Goal: Task Accomplishment & Management: Complete application form

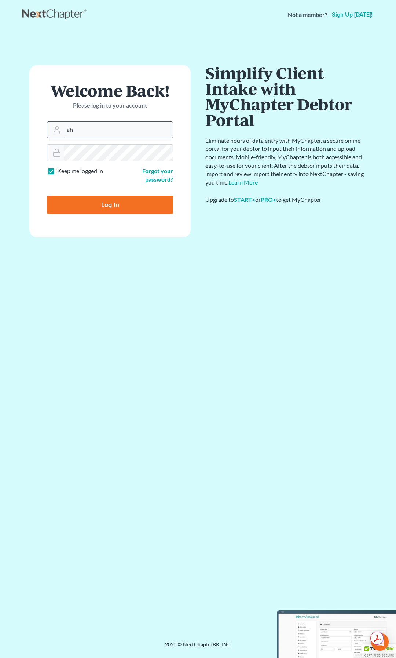
type input "[EMAIL_ADDRESS][DOMAIN_NAME]"
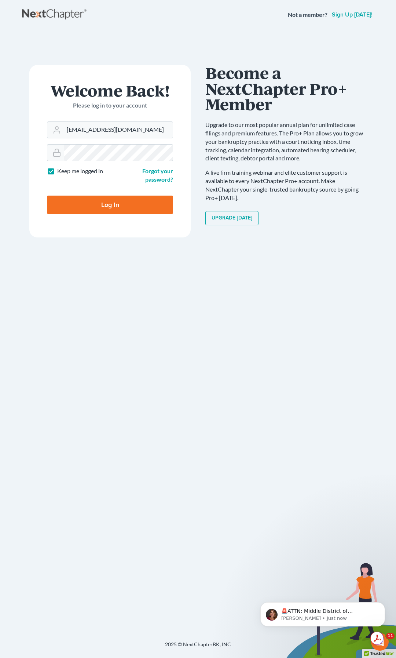
click at [113, 204] on input "Log In" at bounding box center [110, 205] width 126 height 18
type input "Thinking..."
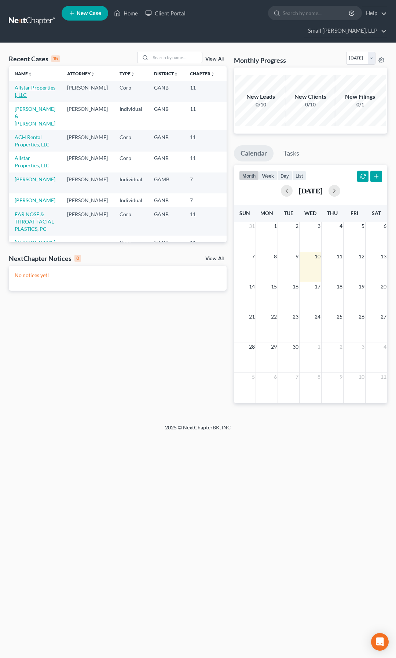
click at [28, 84] on link "Allstar Properties I, LLC" at bounding box center [35, 91] width 41 height 14
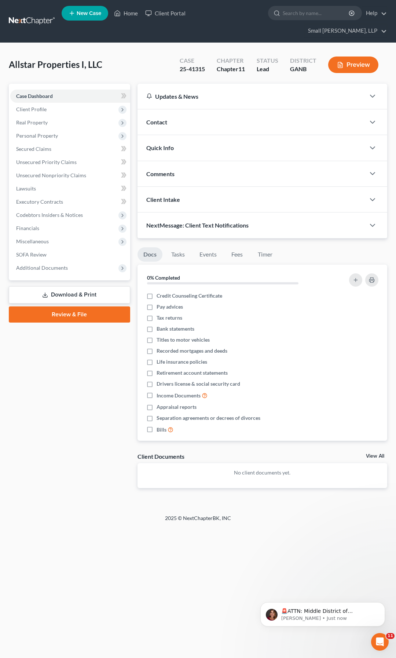
click at [67, 286] on link "Download & Print" at bounding box center [69, 294] width 121 height 17
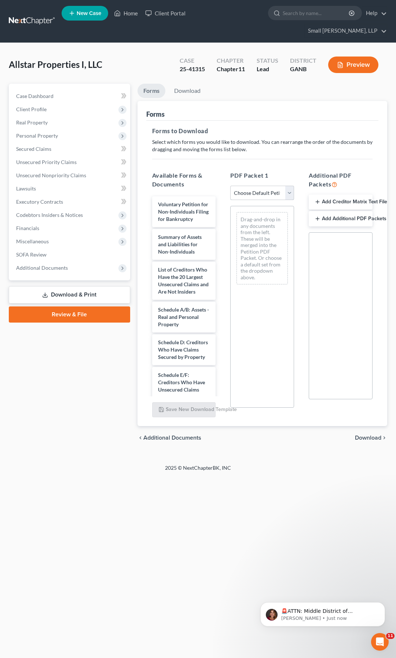
click at [290, 186] on select "Choose Default Petition PDF Packet Complete Bankruptcy Petition (all forms and …" at bounding box center [262, 193] width 64 height 15
select select "2"
click at [230, 186] on select "Choose Default Petition PDF Packet Complete Bankruptcy Petition (all forms and …" at bounding box center [262, 193] width 64 height 15
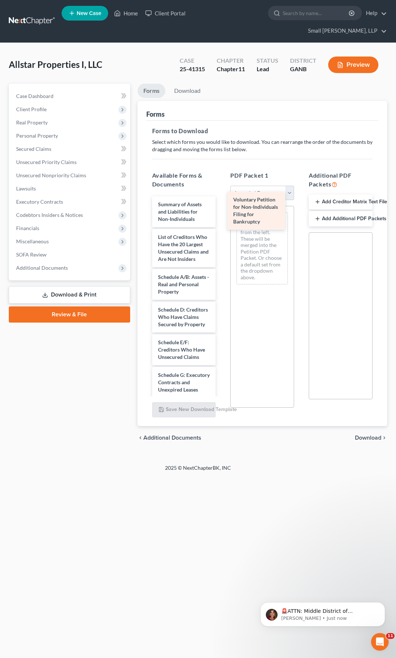
drag, startPoint x: 183, startPoint y: 210, endPoint x: 258, endPoint y: 218, distance: 75.7
click at [222, 218] on div "Voluntary Petition for Non-Individuals Filing for Bankruptcy Voluntary Petition…" at bounding box center [184, 396] width 76 height 401
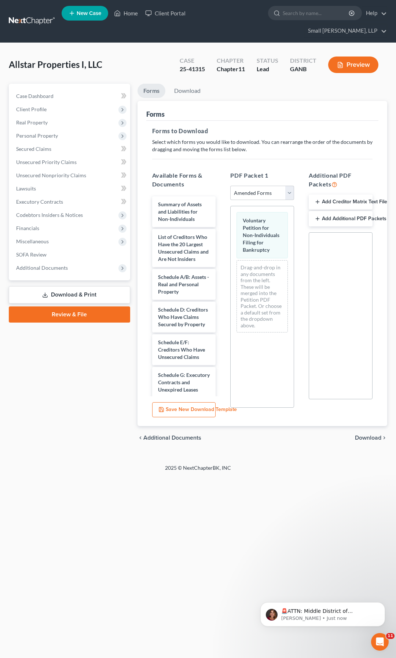
click at [356, 435] on span "Download" at bounding box center [368, 438] width 26 height 6
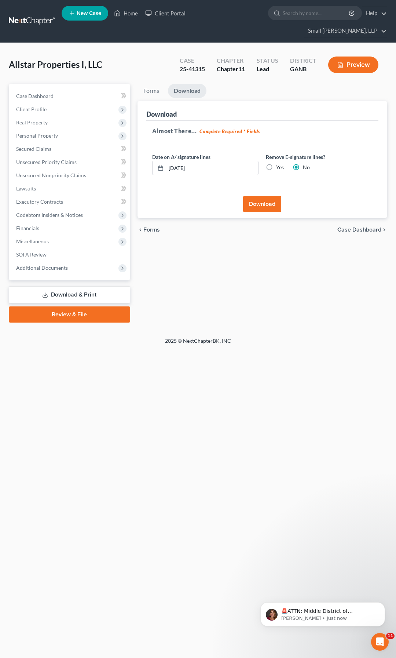
click at [276, 164] on label "Yes" at bounding box center [280, 167] width 8 height 7
click at [279, 164] on input "Yes" at bounding box center [281, 166] width 5 height 5
radio input "true"
radio input "false"
click at [264, 196] on button "Download" at bounding box center [262, 204] width 38 height 16
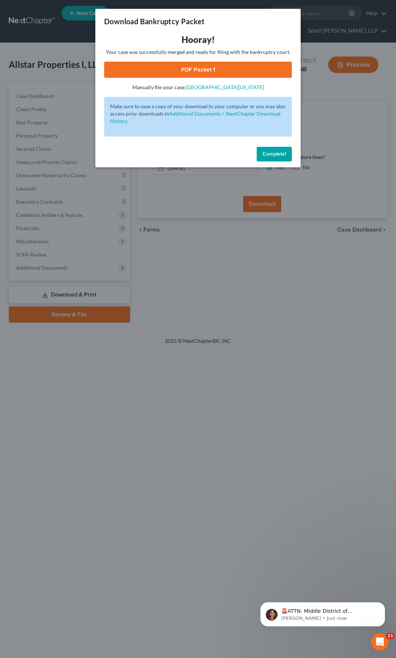
click at [221, 66] on link "PDF Packet 1" at bounding box center [198, 70] width 188 height 16
click at [275, 154] on span "Complete!" at bounding box center [274, 154] width 23 height 6
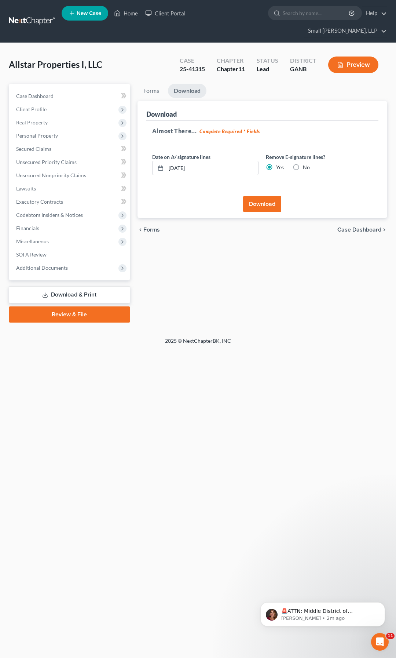
click at [20, 15] on link at bounding box center [32, 21] width 47 height 13
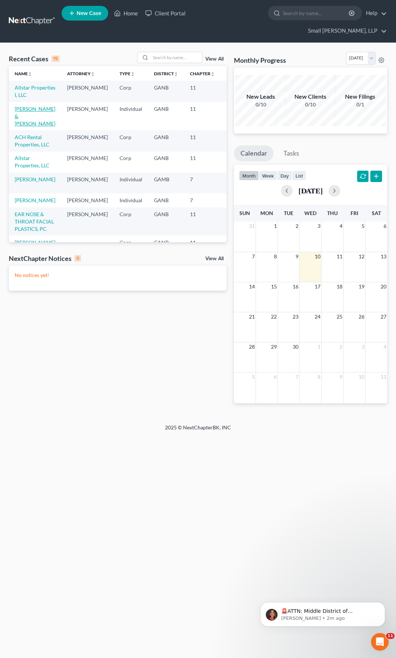
click at [27, 113] on link "[PERSON_NAME] & [PERSON_NAME]" at bounding box center [35, 116] width 41 height 21
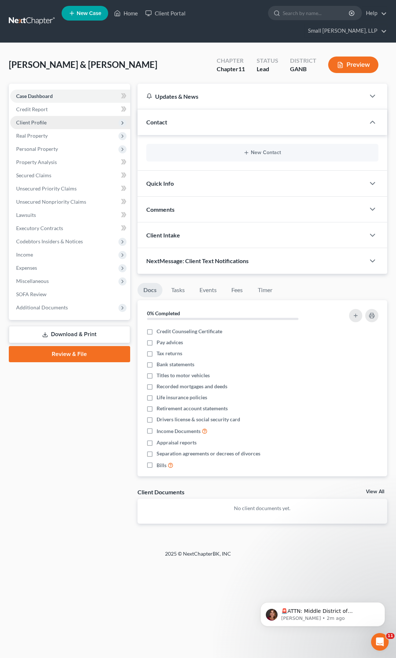
click at [28, 119] on span "Client Profile" at bounding box center [31, 122] width 30 height 6
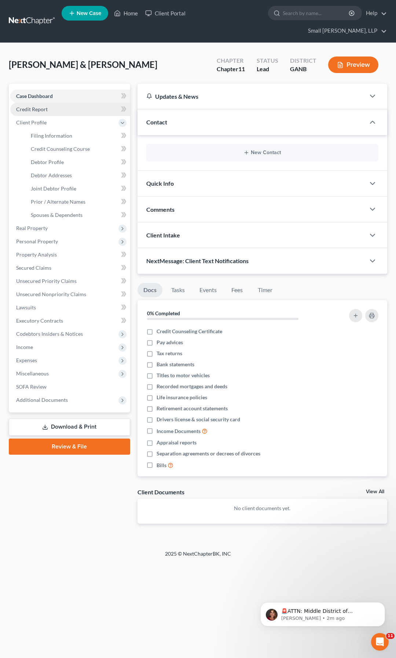
click at [32, 106] on span "Credit Report" at bounding box center [32, 109] width 32 height 6
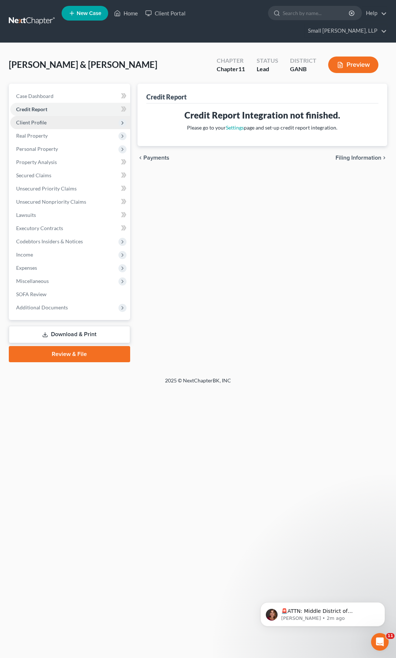
click at [36, 119] on span "Client Profile" at bounding box center [31, 122] width 30 height 6
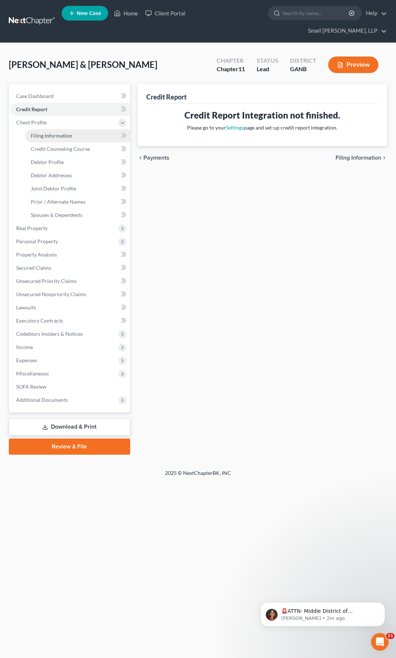
click at [41, 132] on span "Filing Information" at bounding box center [51, 135] width 41 height 6
select select "0"
select select "3"
select select "1"
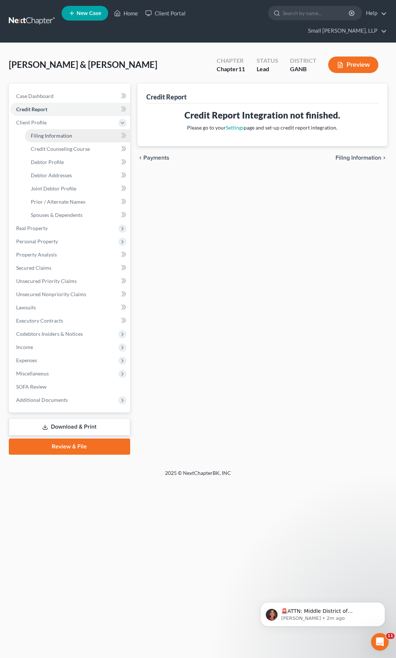
select select "10"
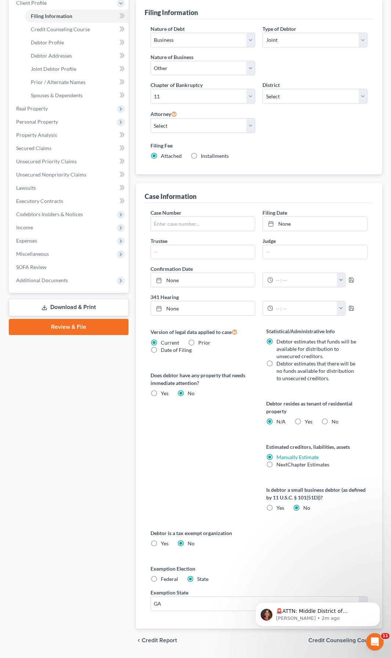
scroll to position [128, 0]
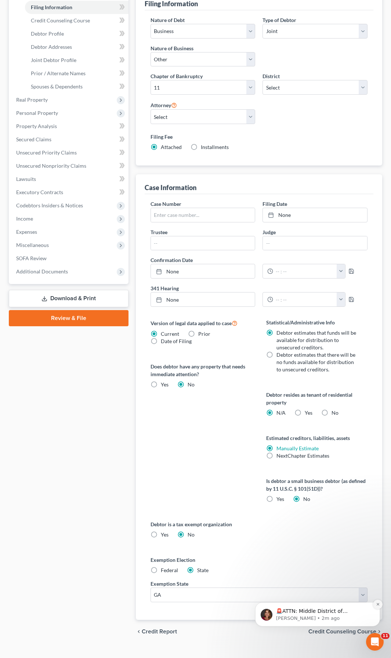
click at [376, 603] on icon "Dismiss notification" at bounding box center [378, 604] width 4 height 4
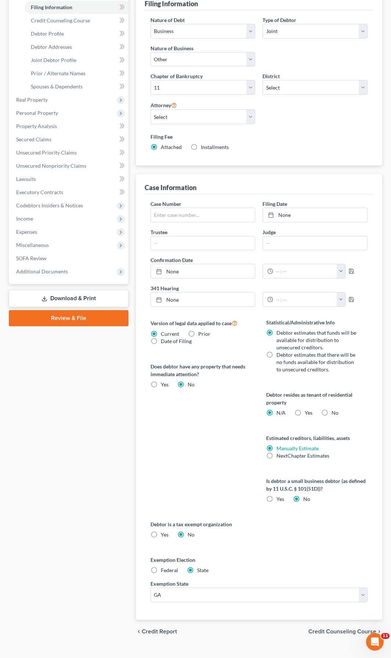
click at [351, 628] on span "Credit Counseling Course" at bounding box center [342, 631] width 68 height 6
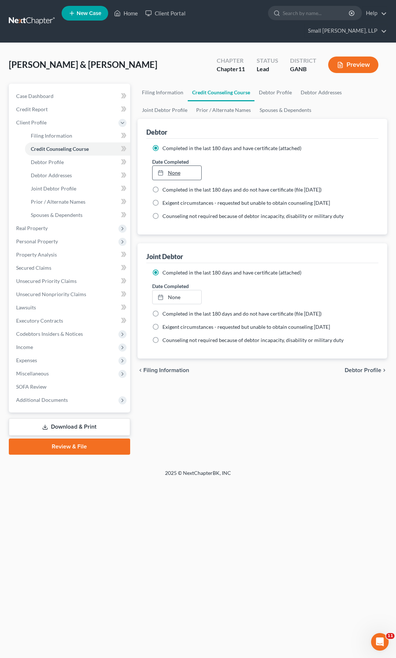
click at [178, 166] on link "None" at bounding box center [177, 173] width 49 height 14
type input "9/10/2025"
click at [175, 290] on link "9/10/2025" at bounding box center [177, 297] width 49 height 14
click at [355, 367] on span "Debtor Profile" at bounding box center [363, 370] width 37 height 6
select select "1"
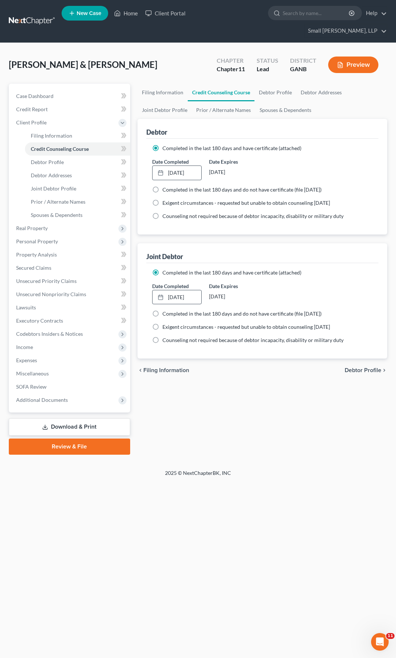
select select "1"
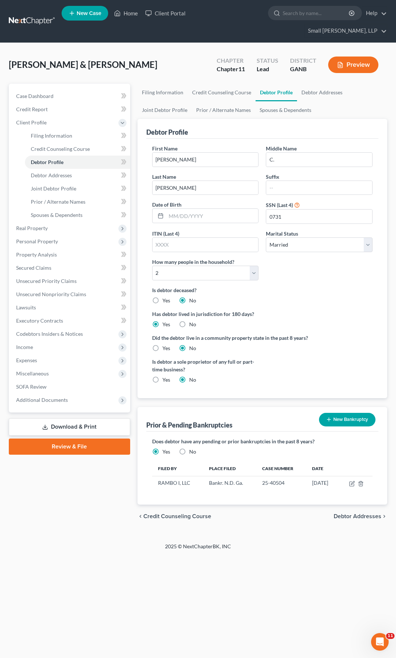
click at [340, 413] on button "New Bankruptcy" at bounding box center [347, 420] width 56 height 14
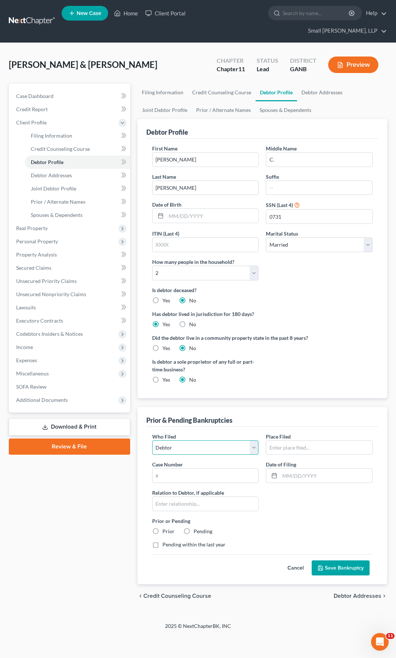
click at [255, 440] on select "Debtor Other" at bounding box center [205, 447] width 107 height 15
select select "other"
click at [152, 440] on select "Debtor Other" at bounding box center [205, 447] width 107 height 15
click at [284, 441] on input "text" at bounding box center [319, 448] width 106 height 14
click at [320, 441] on input "text" at bounding box center [319, 448] width 106 height 14
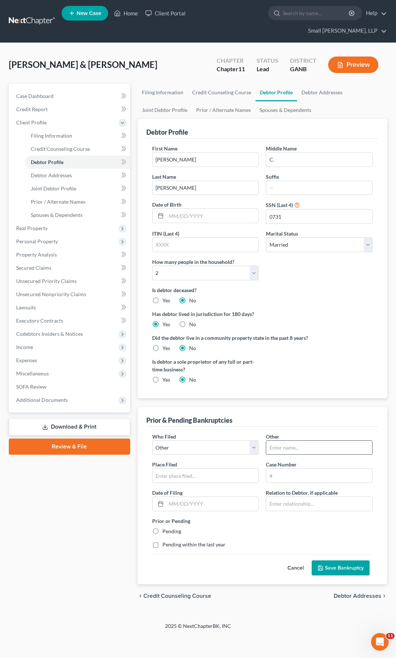
click at [276, 441] on input "text" at bounding box center [319, 448] width 106 height 14
type input "a"
type input "Allstar Properties, LLC"
click at [194, 468] on input "text" at bounding box center [206, 475] width 106 height 14
type input "G"
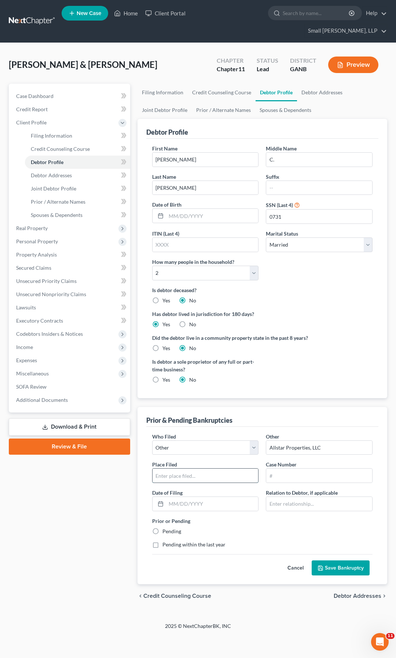
type input "N"
type input "Bankr. N.D. Ga."
click at [280, 468] on input "text" at bounding box center [319, 475] width 106 height 14
type input "25-41314"
click at [210, 497] on input "text" at bounding box center [212, 504] width 92 height 14
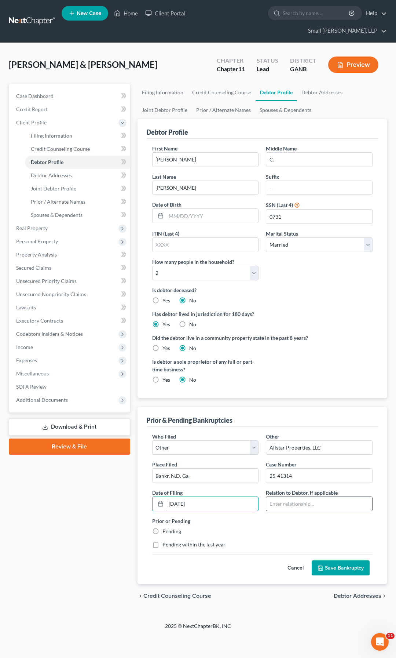
type input "08/31/2025"
click at [291, 497] on input "text" at bounding box center [319, 504] width 106 height 14
type input "Affiliate"
click at [290, 517] on div "Prior or Pending Pending" at bounding box center [263, 526] width 228 height 18
click at [163, 528] on label "Pending" at bounding box center [172, 531] width 19 height 7
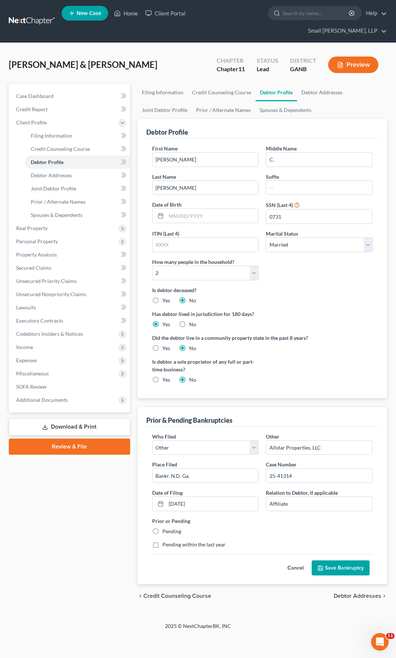
click at [165, 528] on input "Pending" at bounding box center [167, 530] width 5 height 5
radio input "true"
click at [313, 468] on input "25-41314" at bounding box center [319, 475] width 106 height 14
type input "25-41314-BEM"
click at [315, 517] on label "Prior or Pending" at bounding box center [262, 521] width 220 height 8
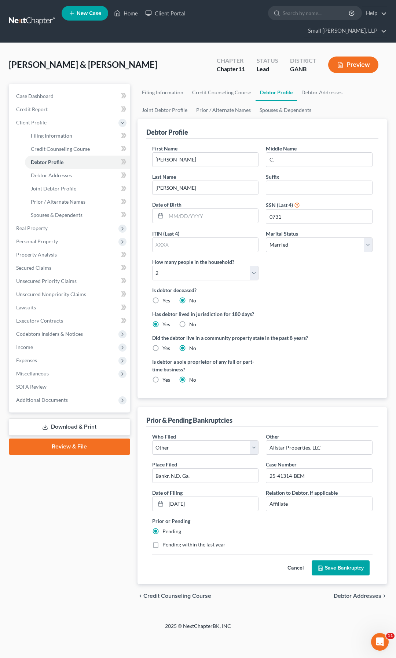
click at [359, 560] on button "Save Bankruptcy" at bounding box center [341, 567] width 58 height 15
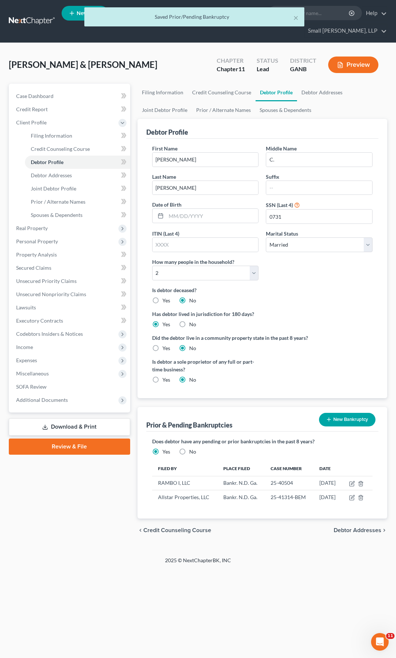
click at [347, 413] on button "New Bankruptcy" at bounding box center [347, 420] width 56 height 14
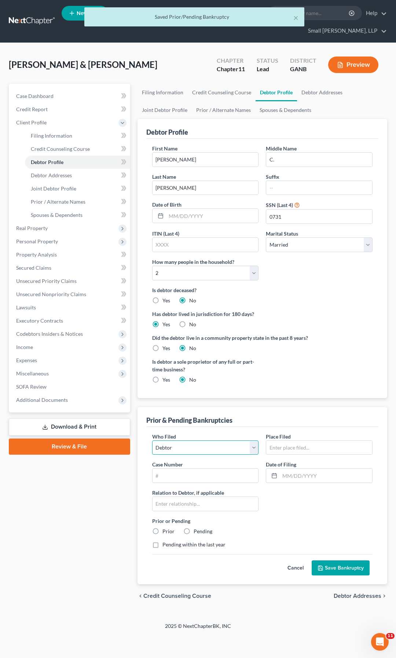
click at [254, 440] on select "Debtor Other" at bounding box center [205, 447] width 107 height 15
select select "other"
click at [152, 440] on select "Debtor Other" at bounding box center [205, 447] width 107 height 15
click at [274, 441] on input "text" at bounding box center [319, 448] width 106 height 14
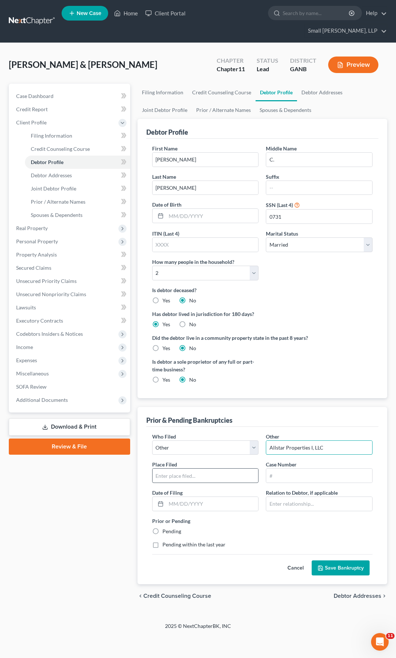
type input "Allstar Properties I, LLC"
click at [206, 468] on input "text" at bounding box center [206, 475] width 106 height 14
type input "Bankr. N.D. Ga."
click at [287, 468] on input "text" at bounding box center [319, 475] width 106 height 14
click at [286, 468] on input "25-410315" at bounding box center [319, 475] width 106 height 14
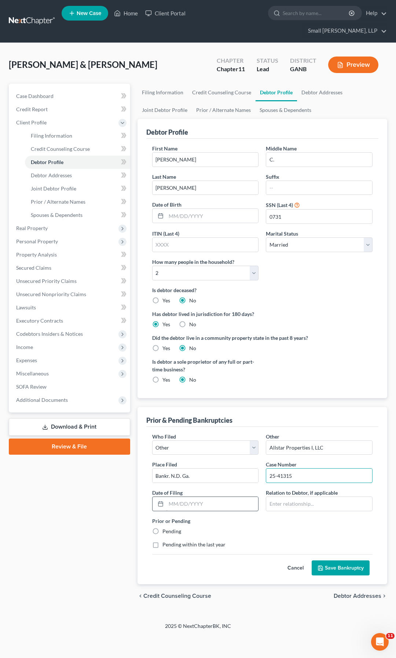
type input "25-41315"
click at [232, 497] on input "text" at bounding box center [212, 504] width 92 height 14
type input "08/31/2025"
click at [277, 497] on input "text" at bounding box center [319, 504] width 106 height 14
type input "Affiliate"
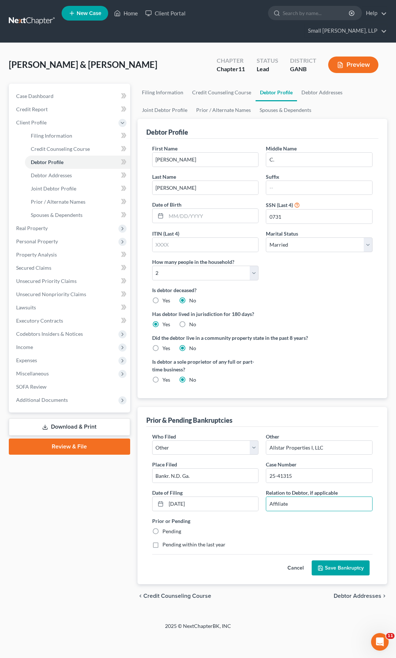
click at [163, 528] on label "Pending" at bounding box center [172, 531] width 19 height 7
click at [165, 528] on input "Pending" at bounding box center [167, 530] width 5 height 5
radio input "true"
click at [338, 560] on button "Save Bankruptcy" at bounding box center [341, 567] width 58 height 15
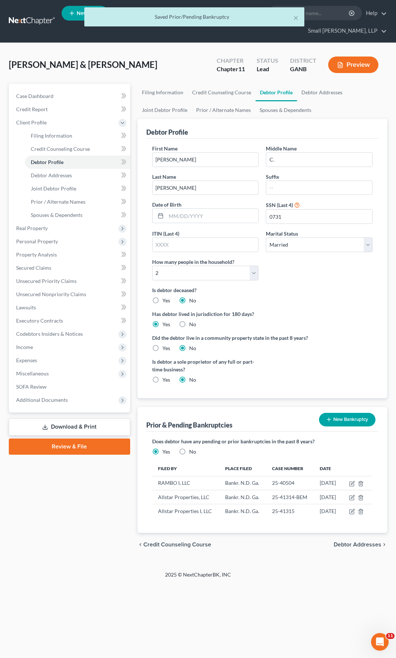
click at [331, 416] on icon "button" at bounding box center [329, 419] width 6 height 6
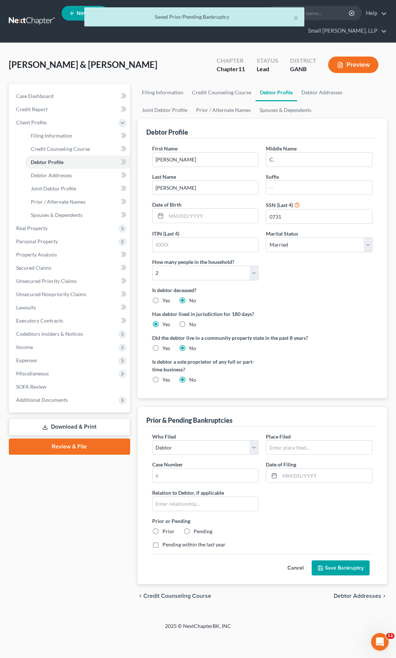
click at [260, 436] on div "Who Filed * Debtor Other" at bounding box center [206, 444] width 114 height 22
click at [254, 440] on select "Debtor Other" at bounding box center [205, 447] width 107 height 15
select select "other"
click at [152, 440] on select "Debtor Other" at bounding box center [205, 447] width 107 height 15
click at [284, 441] on input "text" at bounding box center [319, 448] width 106 height 14
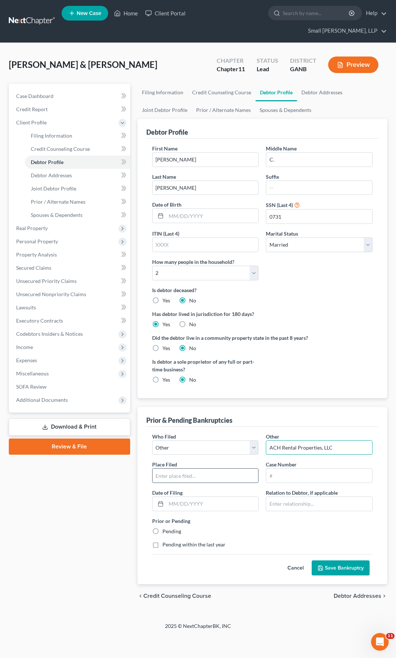
type input "ACH Rental Properties, LLC"
click at [202, 468] on input "text" at bounding box center [206, 475] width 106 height 14
type input "Bankr. N.D. Ga."
click at [292, 460] on label "Case Number" at bounding box center [281, 464] width 31 height 8
click at [292, 468] on input "text" at bounding box center [319, 475] width 106 height 14
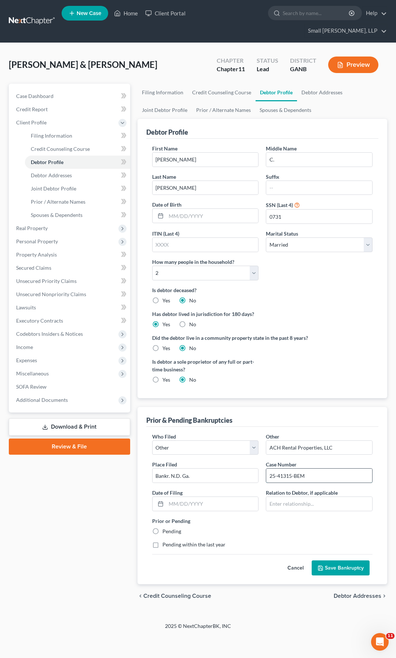
click at [292, 468] on input "25-41315-BEM" at bounding box center [319, 475] width 106 height 14
type input "25-41316-BEM"
click at [216, 497] on input "text" at bounding box center [212, 504] width 92 height 14
type input "08/31/2025"
click at [283, 497] on input "text" at bounding box center [319, 504] width 106 height 14
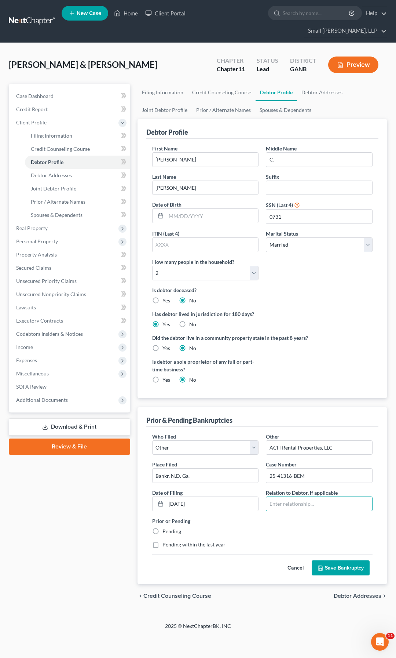
type input "Affiliate"
click at [163, 528] on label "Pending" at bounding box center [172, 531] width 19 height 7
click at [165, 528] on input "Pending" at bounding box center [167, 530] width 5 height 5
radio input "true"
click at [333, 560] on button "Save Bankruptcy" at bounding box center [341, 567] width 58 height 15
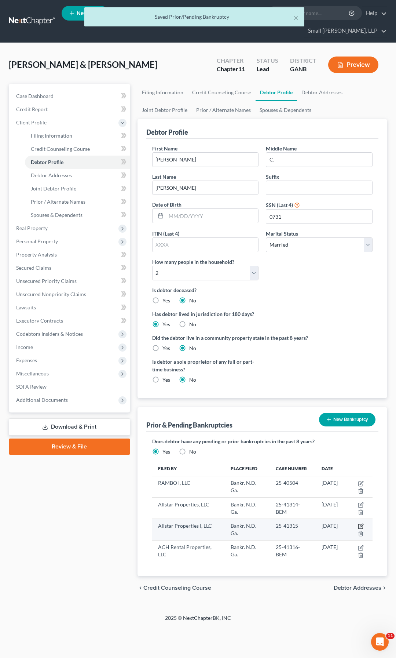
click at [362, 523] on icon "button" at bounding box center [361, 526] width 6 height 6
select select "other"
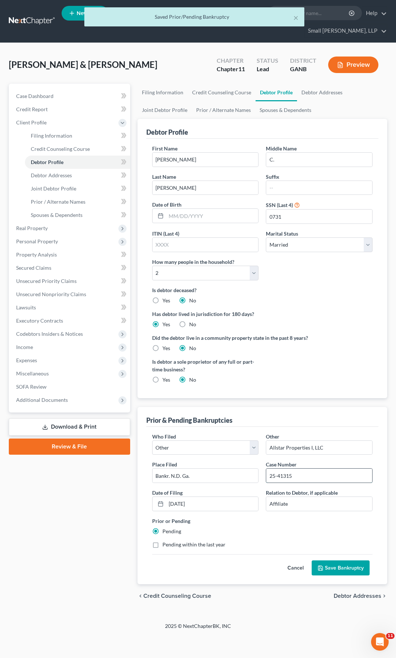
click at [317, 468] on input "25-41315" at bounding box center [319, 475] width 106 height 14
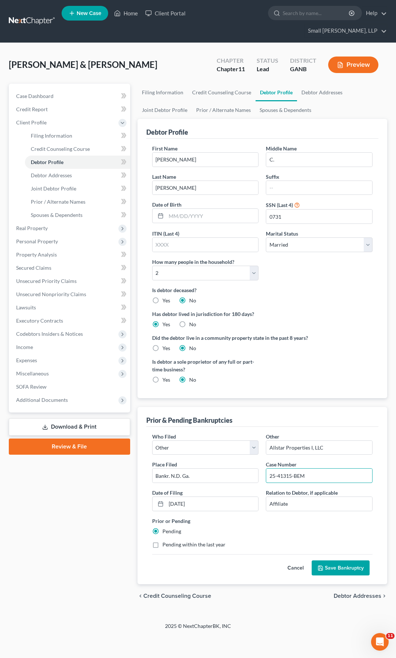
type input "25-41315-BEM"
click at [362, 560] on button "Save Bankruptcy" at bounding box center [341, 567] width 58 height 15
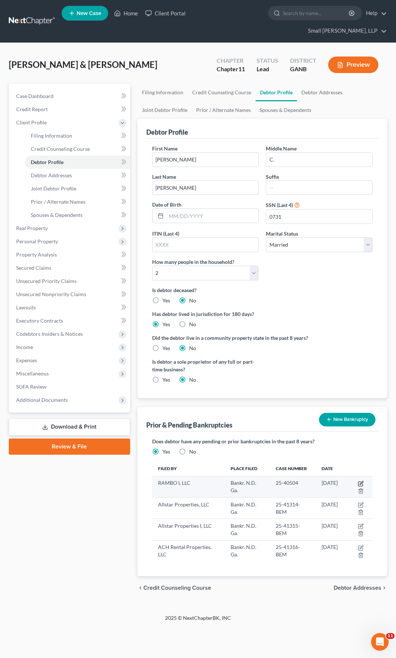
click at [361, 481] on icon "button" at bounding box center [361, 484] width 6 height 6
select select "other"
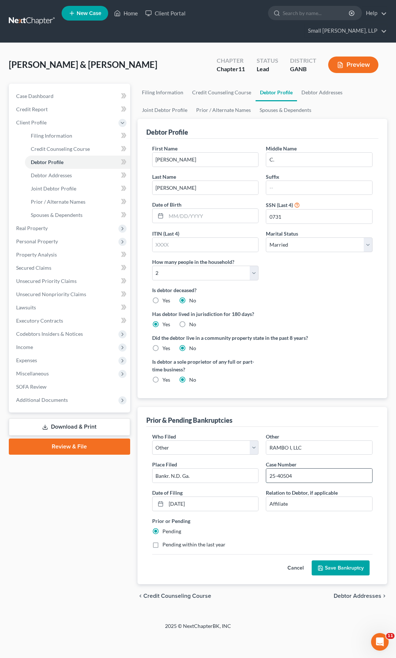
click at [313, 468] on input "25-40504" at bounding box center [319, 475] width 106 height 14
type input "25-40504-BEM"
click at [339, 560] on button "Save Bankruptcy" at bounding box center [341, 567] width 58 height 15
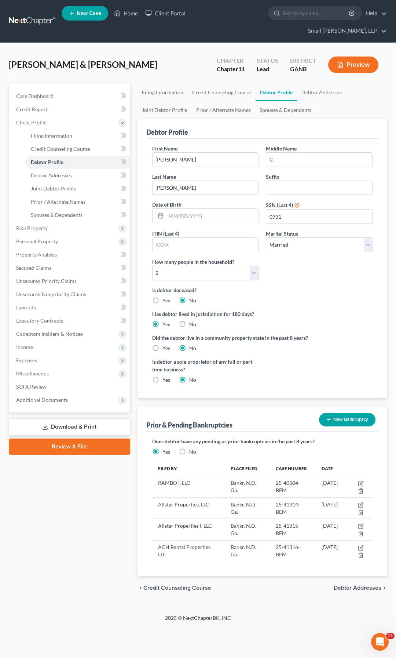
click at [346, 585] on span "Debtor Addresses" at bounding box center [358, 588] width 48 height 6
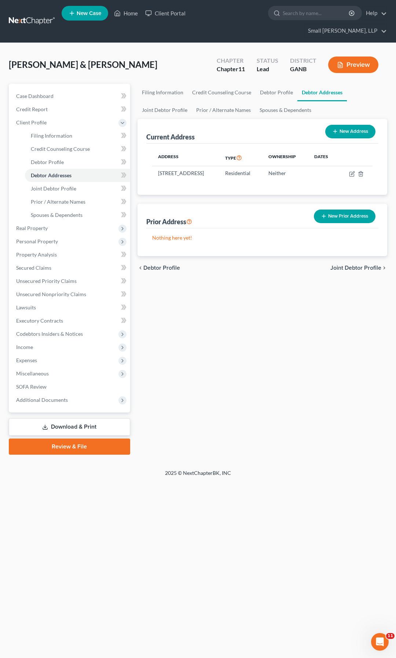
click at [357, 265] on span "Joint Debtor Profile" at bounding box center [356, 268] width 51 height 6
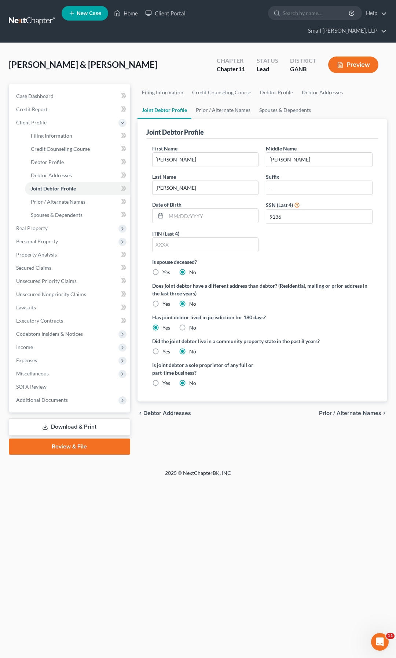
click at [361, 410] on span "Prior / Alternate Names" at bounding box center [350, 413] width 62 height 6
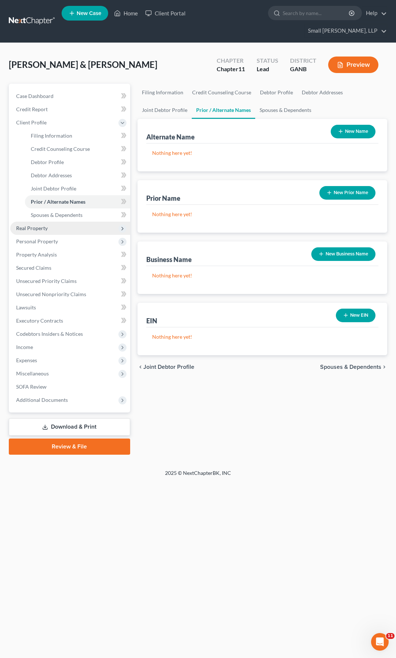
click at [30, 225] on span "Real Property" at bounding box center [32, 228] width 32 height 6
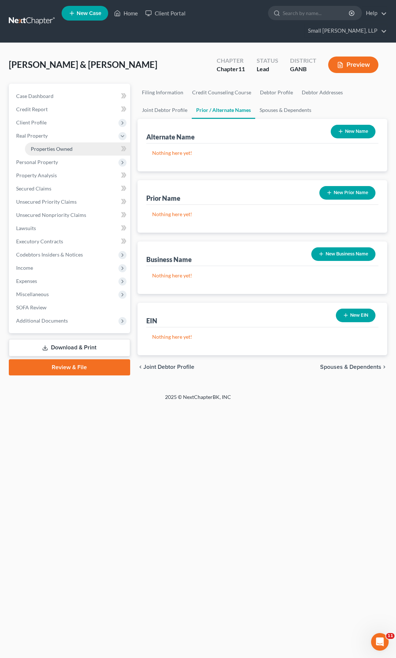
click at [45, 146] on span "Properties Owned" at bounding box center [52, 149] width 42 height 6
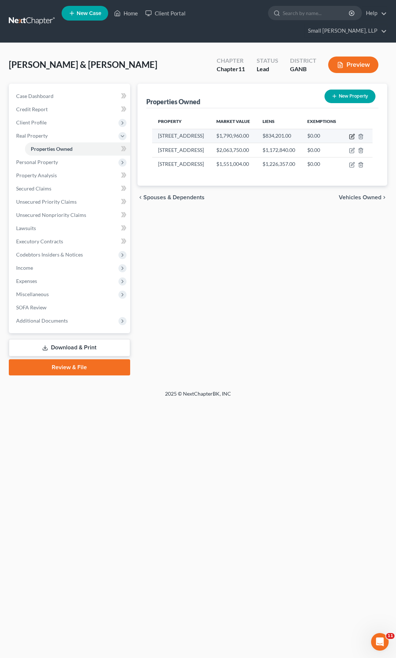
click at [350, 134] on icon "button" at bounding box center [352, 137] width 6 height 6
select select "9"
select select "52"
select select "2"
select select "0"
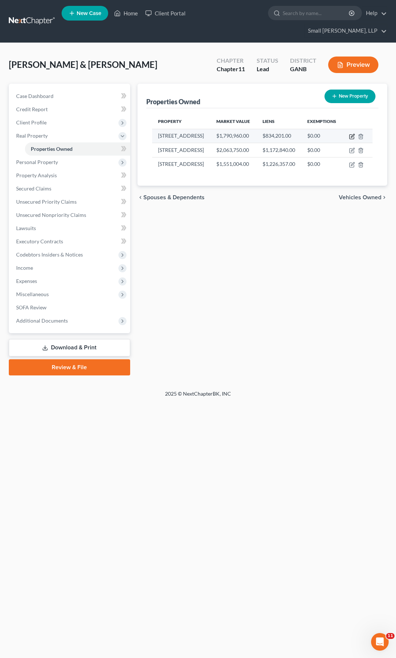
select select "28"
select select "2"
select select "0"
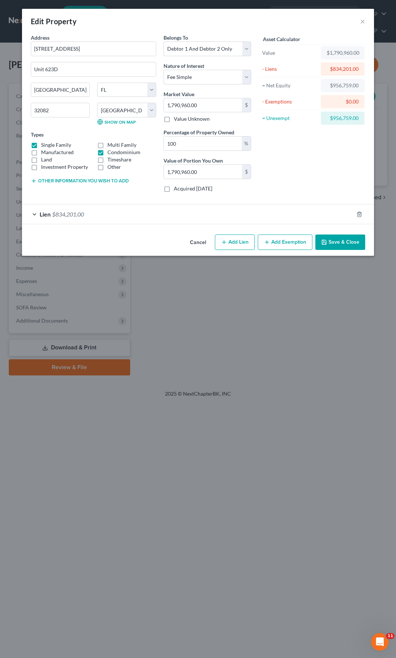
click at [76, 211] on span "$834,201.00" at bounding box center [68, 214] width 32 height 7
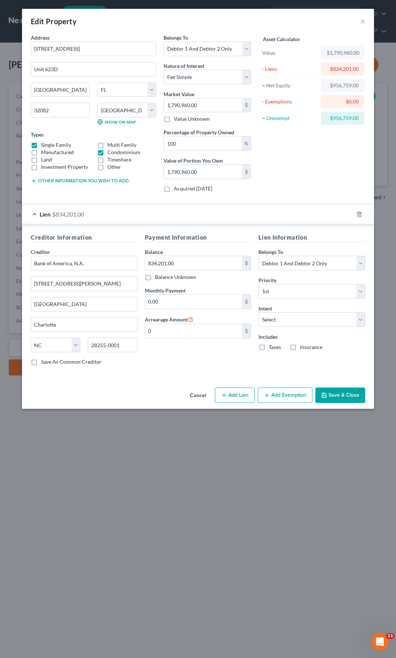
click at [338, 399] on button "Save & Close" at bounding box center [340, 394] width 50 height 15
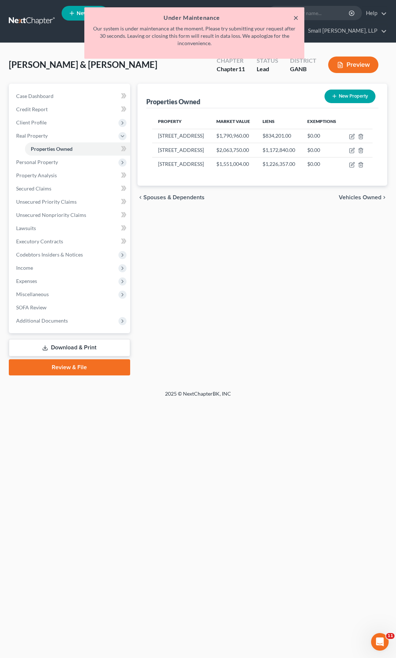
click at [294, 16] on button "×" at bounding box center [295, 17] width 5 height 9
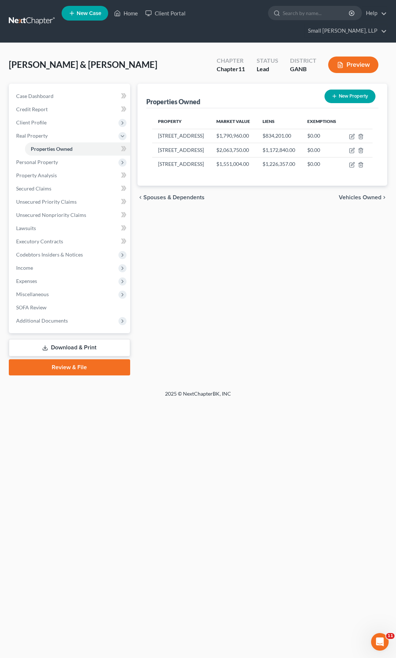
click at [29, 17] on link at bounding box center [32, 21] width 47 height 13
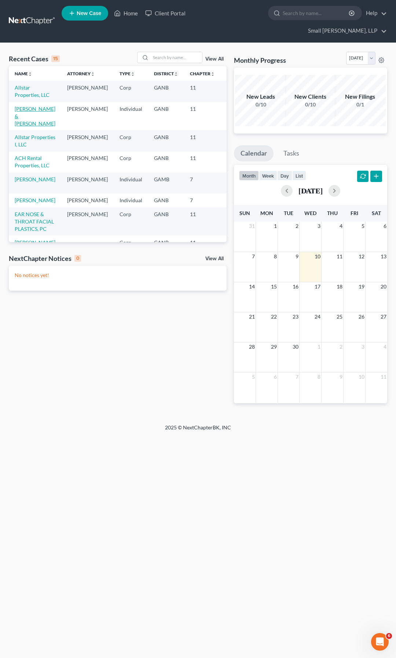
click at [27, 106] on link "[PERSON_NAME] & [PERSON_NAME]" at bounding box center [35, 116] width 41 height 21
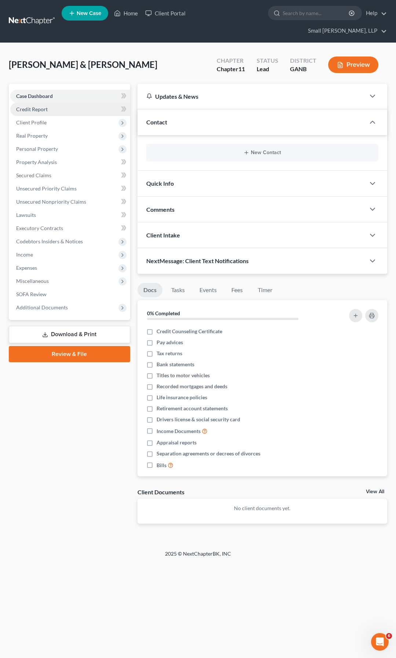
click at [25, 106] on span "Credit Report" at bounding box center [32, 109] width 32 height 6
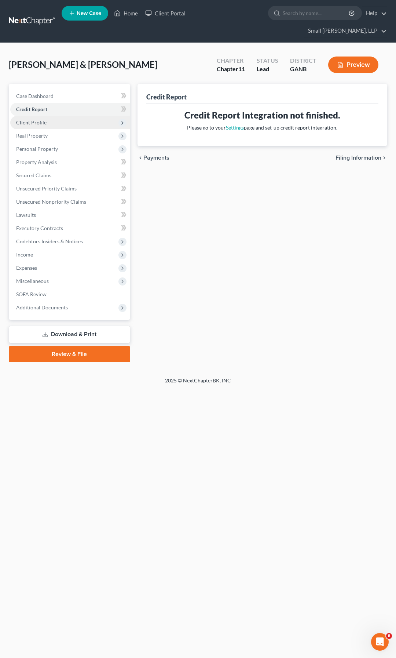
click at [26, 119] on span "Client Profile" at bounding box center [31, 122] width 30 height 6
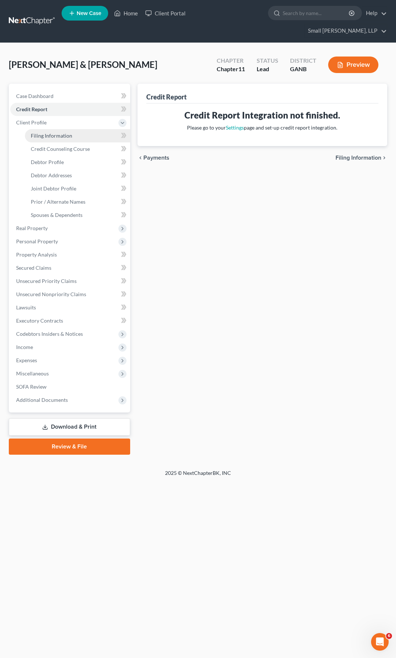
click at [37, 132] on span "Filing Information" at bounding box center [51, 135] width 41 height 6
select select "0"
select select "3"
select select "1"
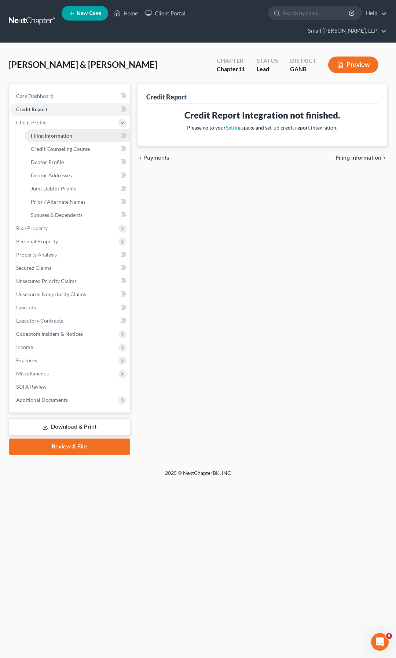
select select "19"
select select "10"
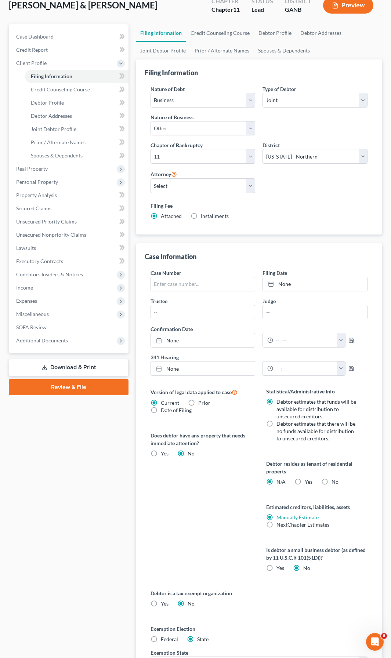
scroll to position [128, 0]
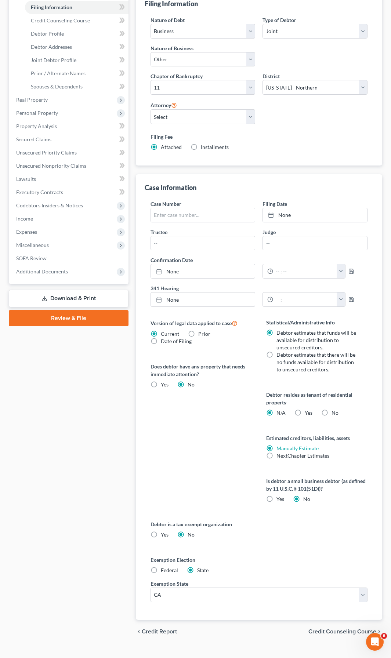
click at [337, 628] on span "Credit Counseling Course" at bounding box center [342, 631] width 68 height 6
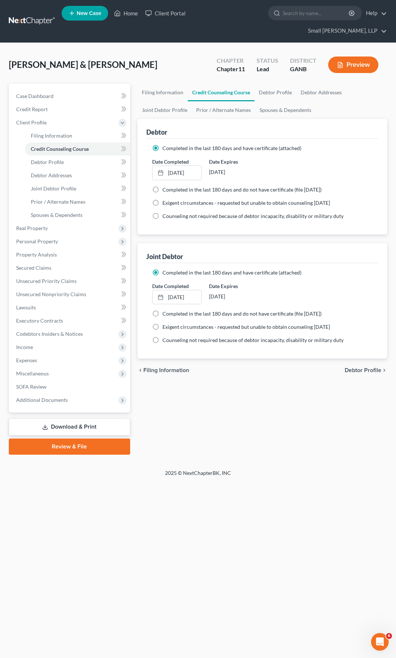
click at [372, 367] on span "Debtor Profile" at bounding box center [363, 370] width 37 height 6
select select "1"
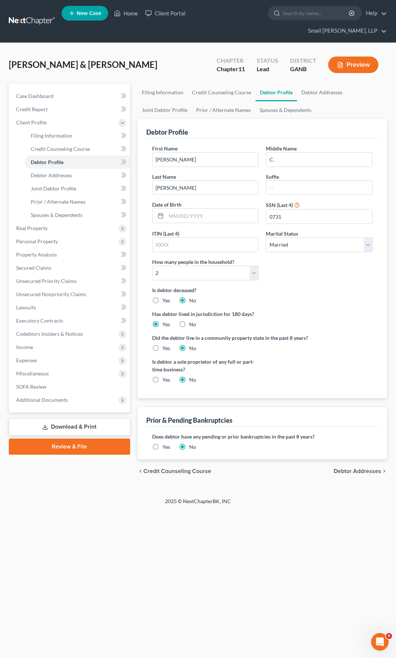
radio input "true"
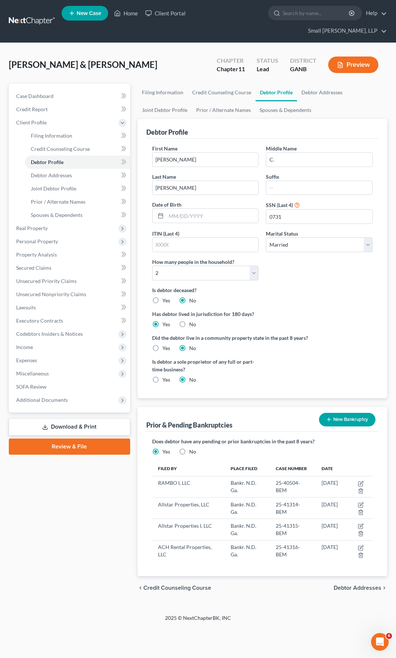
click at [346, 585] on span "Debtor Addresses" at bounding box center [358, 588] width 48 height 6
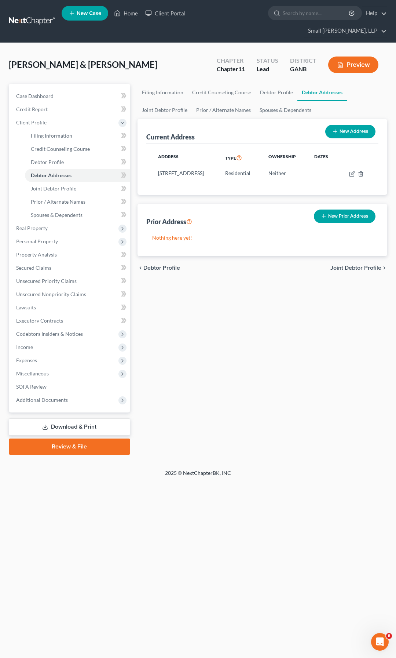
click at [30, 15] on link at bounding box center [32, 21] width 47 height 13
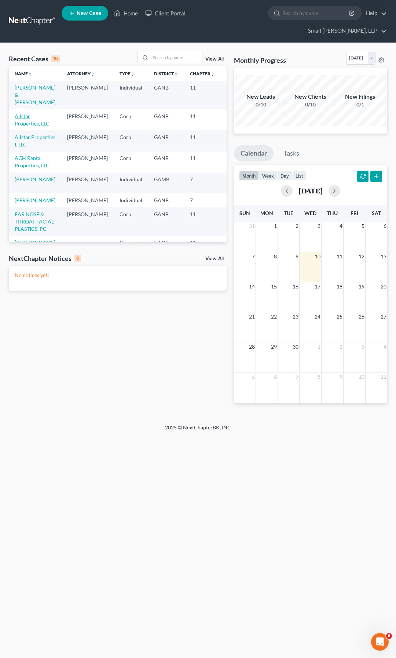
click at [24, 113] on link "Allstar Properties, LLC" at bounding box center [32, 120] width 35 height 14
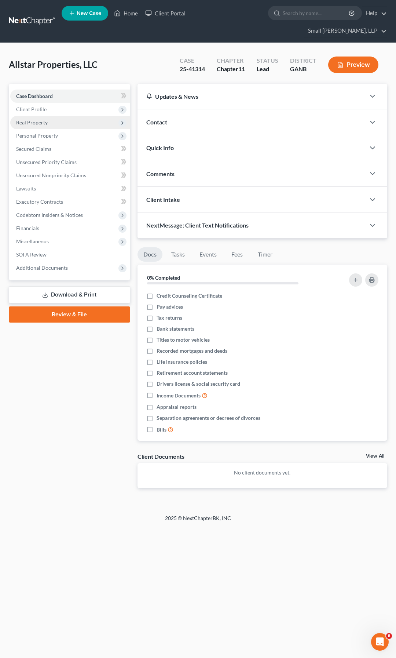
click at [39, 119] on span "Real Property" at bounding box center [32, 122] width 32 height 6
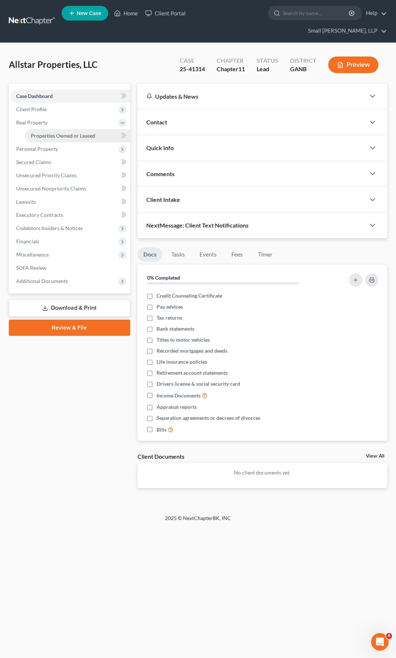
click at [43, 132] on span "Properties Owned or Leased" at bounding box center [63, 135] width 65 height 6
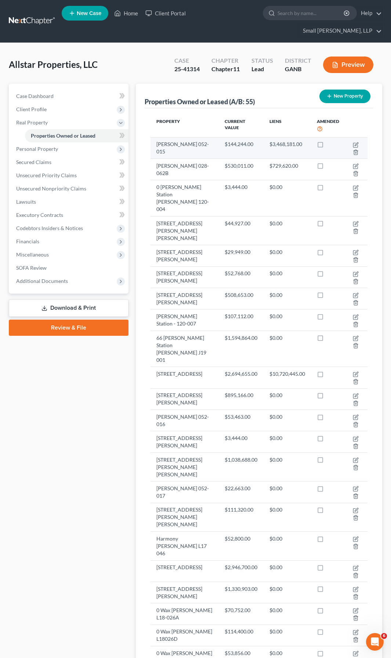
click at [179, 137] on td "Doc Moates Rd 052-015" at bounding box center [184, 147] width 69 height 21
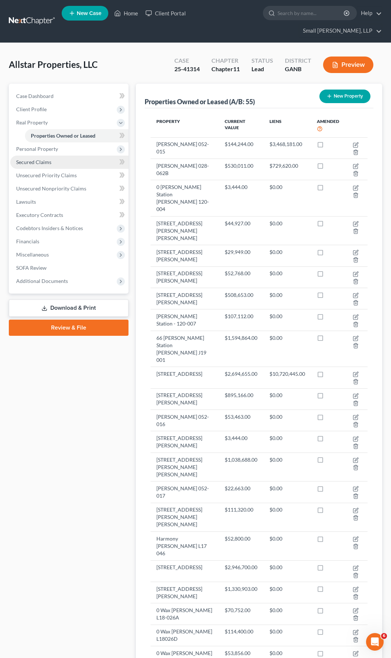
click at [30, 159] on span "Secured Claims" at bounding box center [33, 162] width 35 height 6
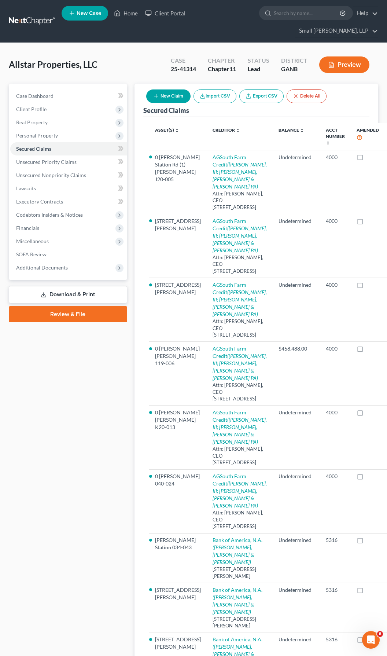
click at [34, 15] on link at bounding box center [32, 21] width 47 height 13
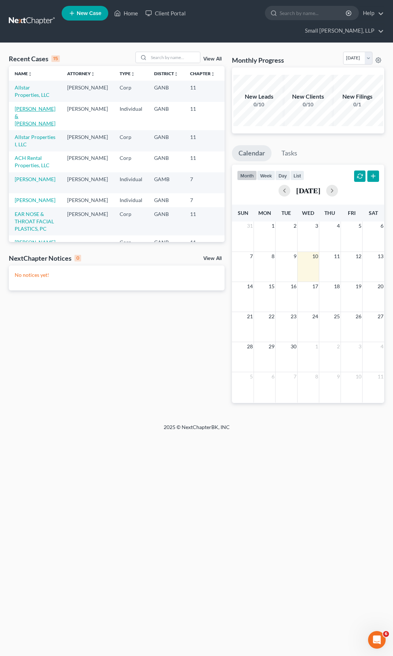
click at [27, 108] on link "[PERSON_NAME] & [PERSON_NAME]" at bounding box center [35, 116] width 41 height 21
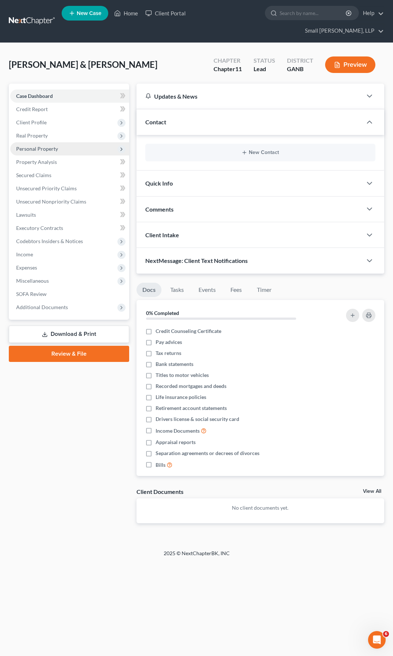
click at [34, 146] on span "Personal Property" at bounding box center [37, 149] width 42 height 6
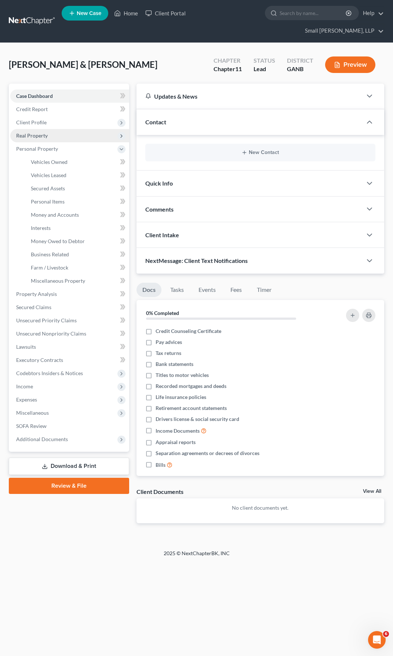
click at [30, 132] on span "Real Property" at bounding box center [32, 135] width 32 height 6
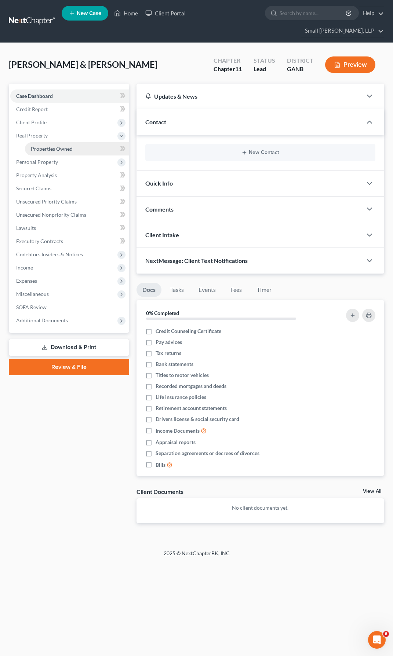
click at [41, 142] on link "Properties Owned" at bounding box center [77, 148] width 104 height 13
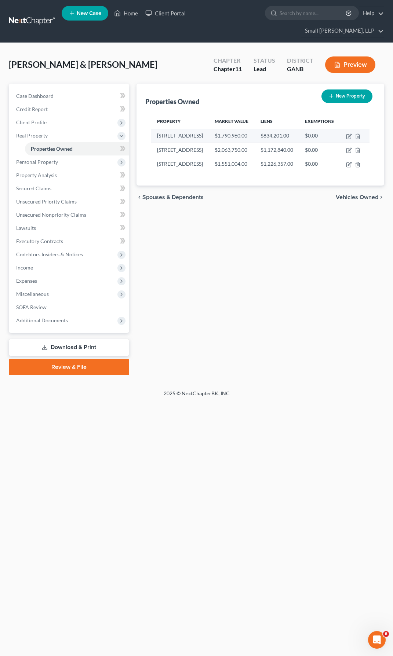
click at [179, 129] on td "[STREET_ADDRESS]" at bounding box center [180, 136] width 58 height 14
click at [352, 134] on icon "button" at bounding box center [349, 137] width 6 height 6
select select "9"
select select "2"
select select "0"
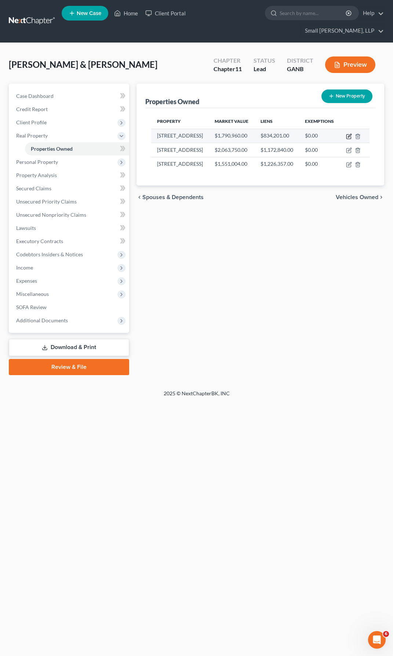
select select "28"
select select "2"
select select "0"
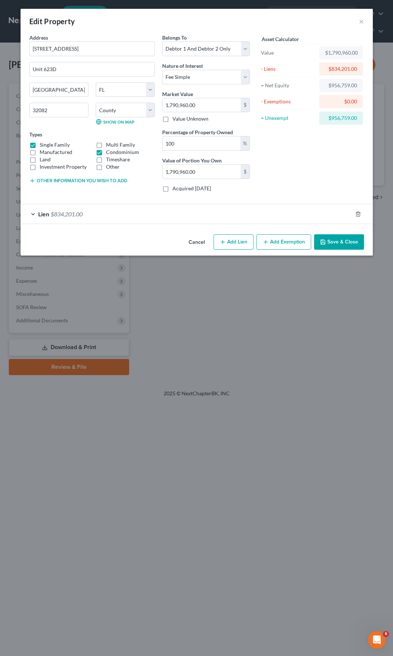
click at [78, 212] on span "$834,201.00" at bounding box center [67, 214] width 32 height 7
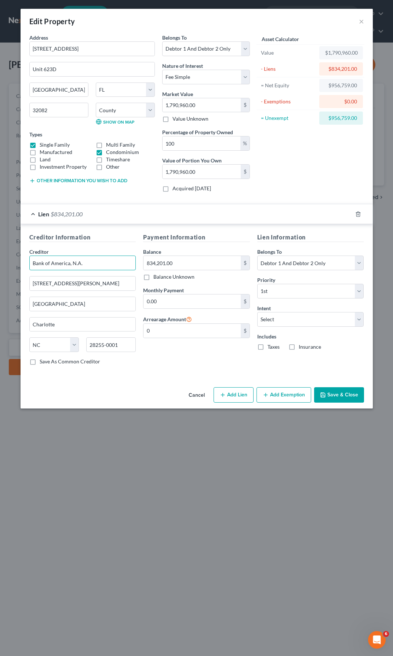
click at [91, 264] on input "Bank of America, N.A." at bounding box center [82, 263] width 107 height 15
paste input "[PERSON_NAME]"
click at [76, 265] on input "Bank of America, N.A., Attn: [PERSON_NAME]" at bounding box center [82, 263] width 107 height 15
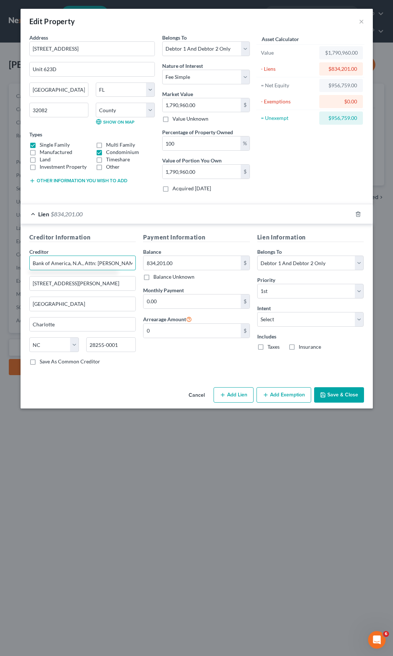
type input "Bank of America, N.A., Attn: [PERSON_NAME]"
click at [338, 396] on button "Save & Close" at bounding box center [339, 394] width 50 height 15
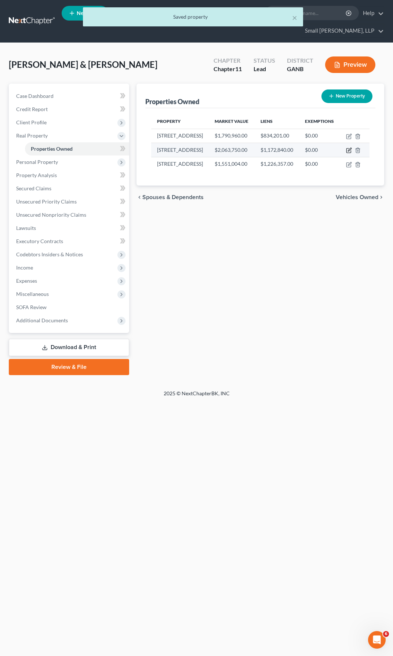
click at [351, 150] on icon "button" at bounding box center [349, 149] width 3 height 3
select select "9"
select select "4"
select select "0"
select select "28"
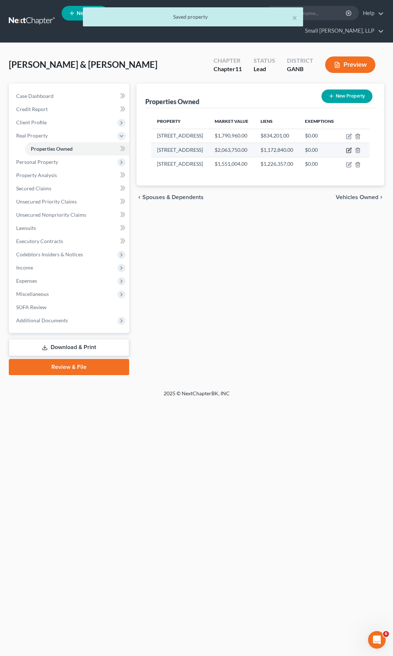
select select "2"
select select "0"
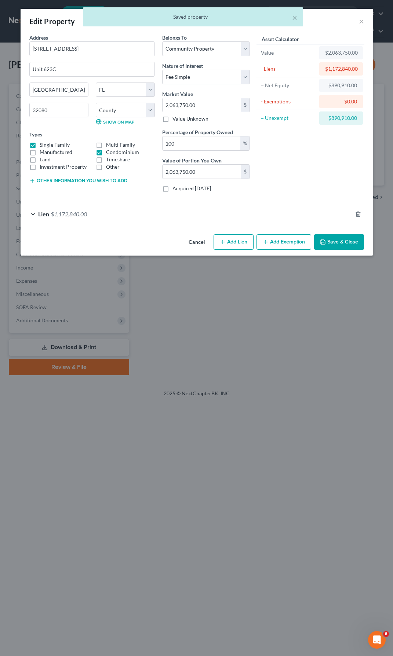
click at [74, 214] on span "$1,172,840.00" at bounding box center [69, 214] width 36 height 7
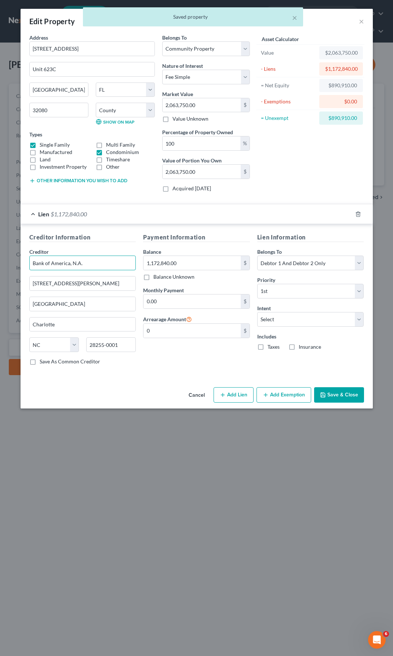
click at [106, 268] on input "Bank of America, N.A." at bounding box center [82, 263] width 107 height 15
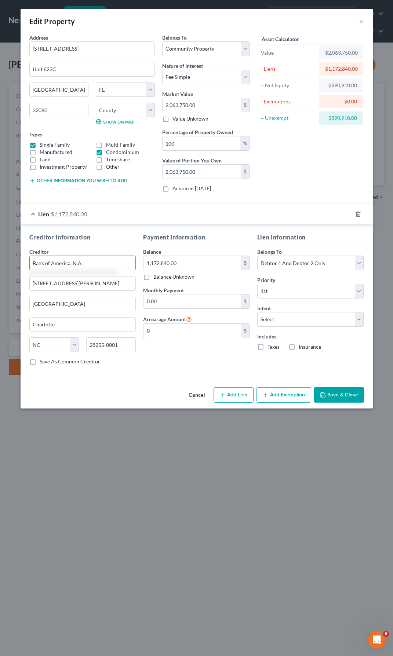
paste input "[PERSON_NAME]"
click at [85, 264] on input "Bank of America, N.A., [PERSON_NAME]" at bounding box center [82, 263] width 107 height 15
type input "Bank of America, N.A., Attn: [PERSON_NAME]"
click at [327, 395] on button "Save & Close" at bounding box center [339, 394] width 50 height 15
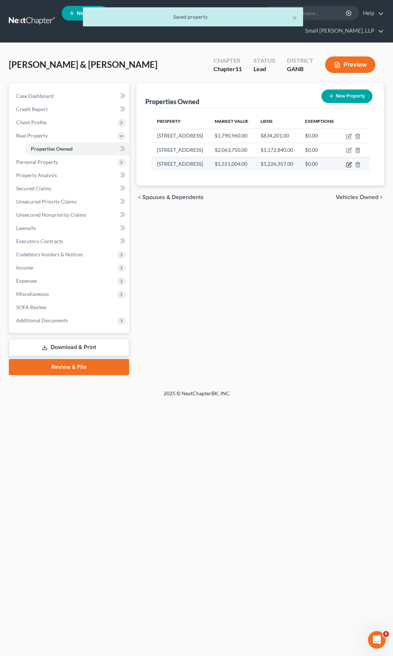
click at [352, 168] on icon "button" at bounding box center [349, 165] width 6 height 6
select select "10"
select select "2"
select select "0"
select select "28"
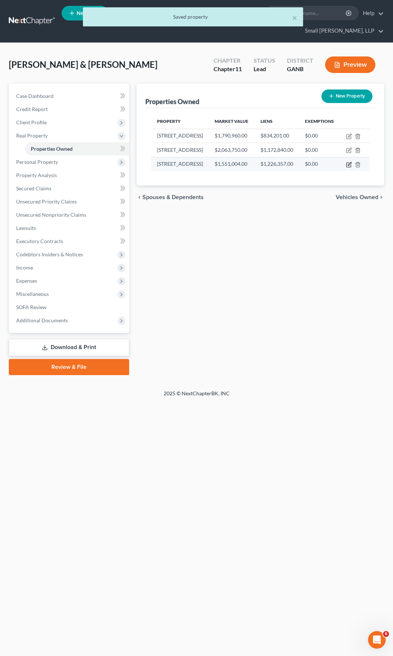
select select "2"
select select "0"
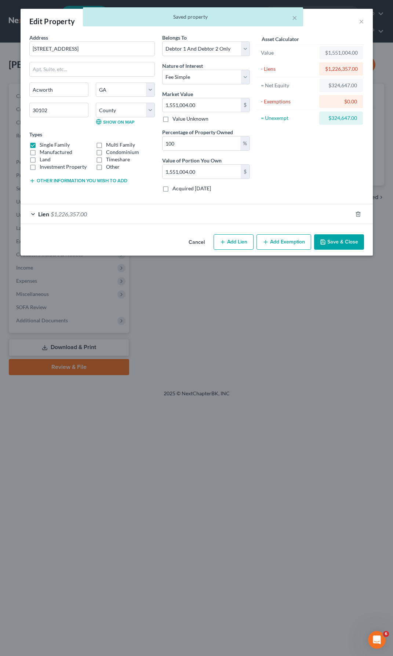
click at [84, 211] on span "$1,226,357.00" at bounding box center [69, 214] width 36 height 7
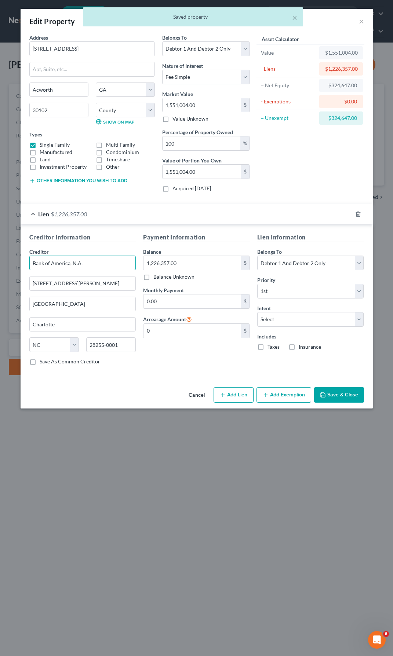
click at [89, 261] on input "Bank of America, N.A." at bounding box center [82, 263] width 107 height 15
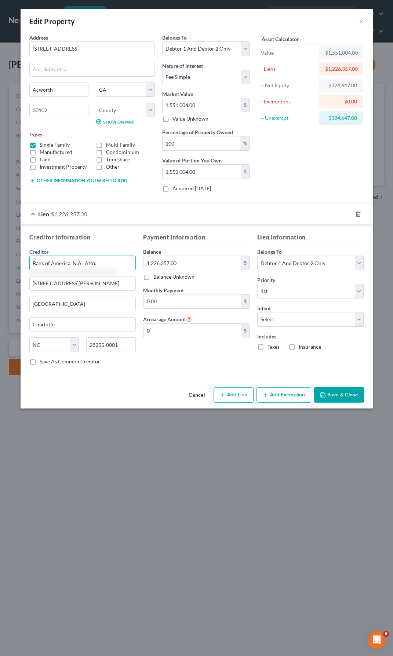
paste input "[PERSON_NAME]"
type input "Bank of America, N.A., Attn: [PERSON_NAME]"
click at [326, 391] on button "Save & Close" at bounding box center [339, 394] width 50 height 15
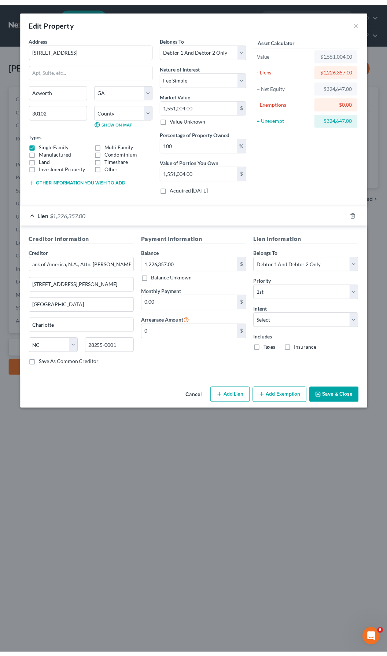
scroll to position [0, 0]
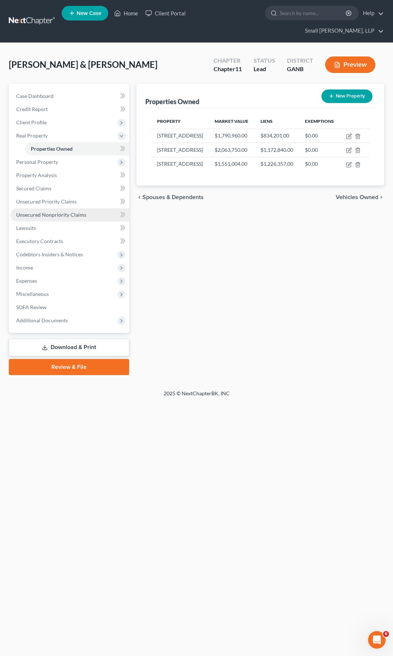
click at [46, 212] on span "Unsecured Nonpriority Claims" at bounding box center [51, 215] width 70 height 6
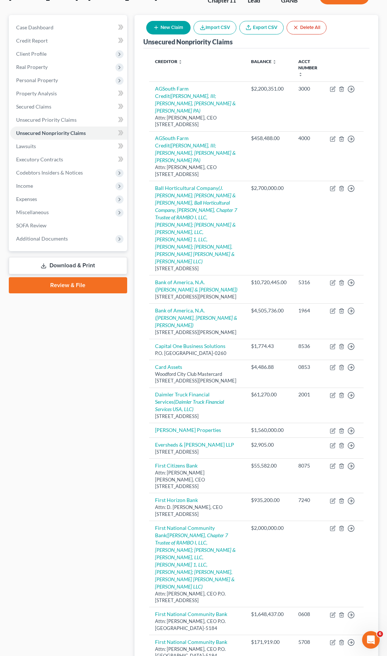
scroll to position [73, 0]
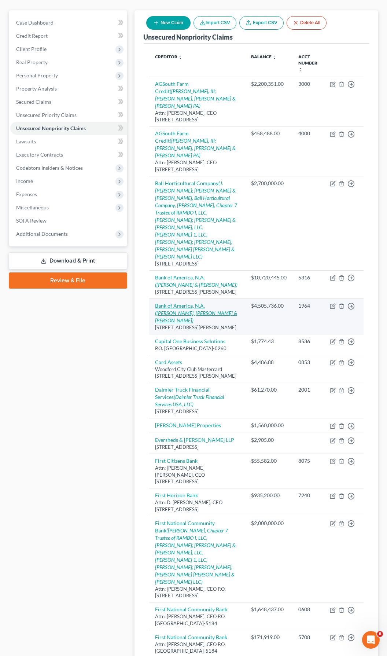
click at [172, 303] on link "Bank of America, N.A. ([PERSON_NAME], [PERSON_NAME] & [PERSON_NAME])" at bounding box center [196, 313] width 82 height 21
select select "28"
select select "14"
select select "3"
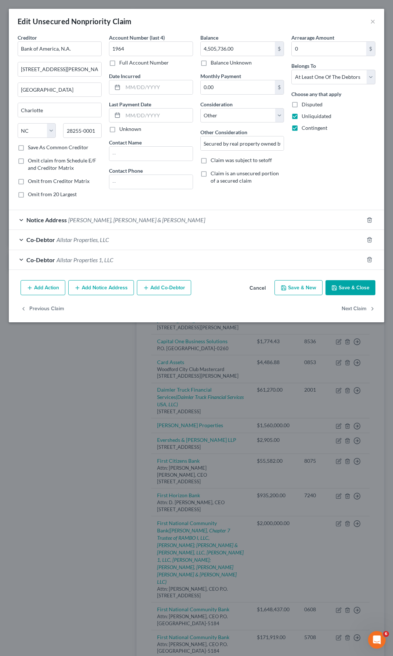
click at [28, 195] on label "Omit from 20 Largest" at bounding box center [52, 194] width 49 height 7
click at [31, 195] on input "Omit from 20 Largest" at bounding box center [33, 193] width 5 height 5
checkbox input "true"
click at [363, 285] on button "Save & Close" at bounding box center [350, 287] width 50 height 15
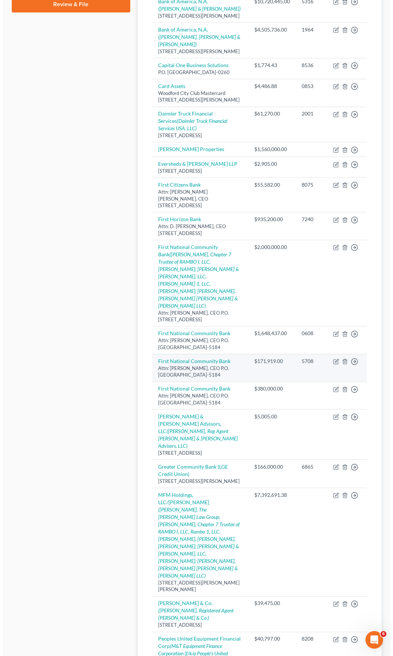
scroll to position [367, 0]
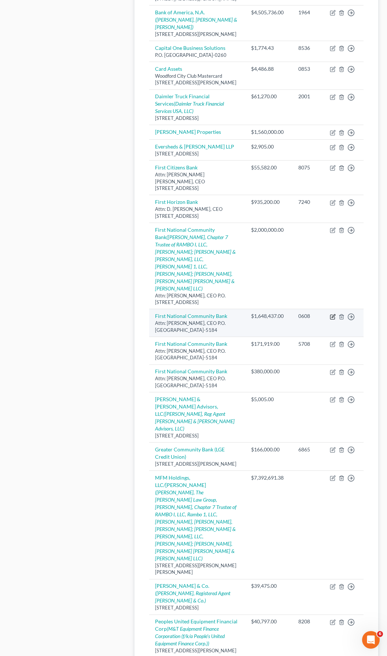
click at [332, 314] on icon "button" at bounding box center [333, 315] width 3 height 3
select select "10"
select select "14"
select select "3"
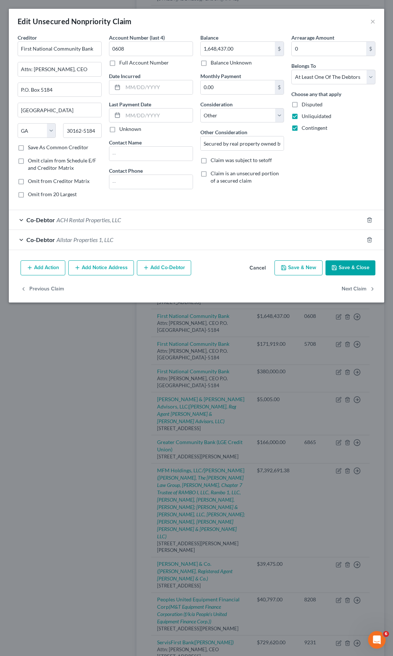
drag, startPoint x: 21, startPoint y: 194, endPoint x: 35, endPoint y: 204, distance: 18.1
click at [28, 194] on label "Omit from 20 Largest" at bounding box center [52, 194] width 49 height 7
click at [31, 194] on input "Omit from 20 Largest" at bounding box center [33, 193] width 5 height 5
checkbox input "true"
click at [343, 270] on button "Save & Close" at bounding box center [350, 267] width 50 height 15
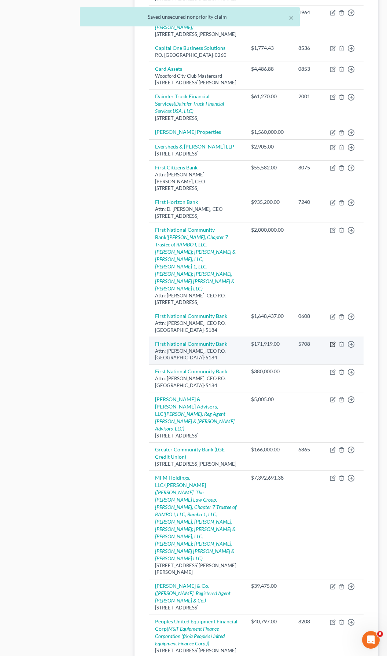
click at [333, 342] on icon "button" at bounding box center [333, 343] width 3 height 3
select select "10"
select select "14"
select select "2"
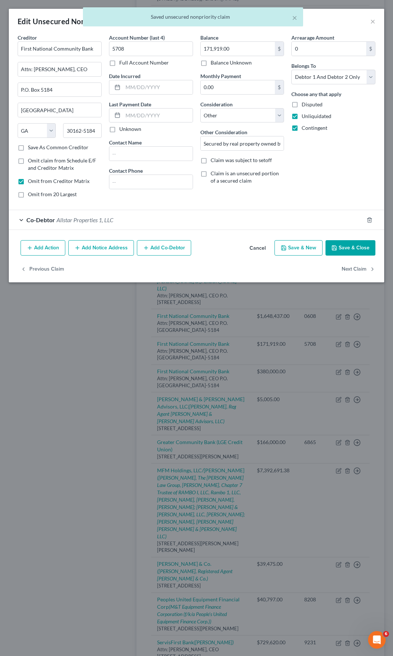
click at [28, 196] on label "Omit from 20 Largest" at bounding box center [52, 194] width 49 height 7
click at [31, 196] on input "Omit from 20 Largest" at bounding box center [33, 193] width 5 height 5
checkbox input "true"
click at [339, 252] on button "Save & Close" at bounding box center [350, 247] width 50 height 15
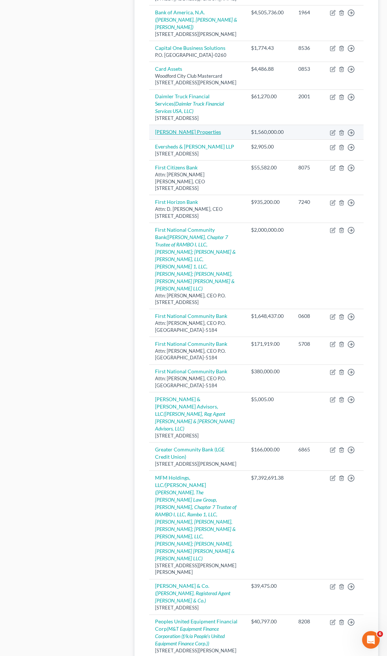
click at [181, 129] on link "[PERSON_NAME] Properties" at bounding box center [188, 132] width 66 height 6
select select "14"
select select "2"
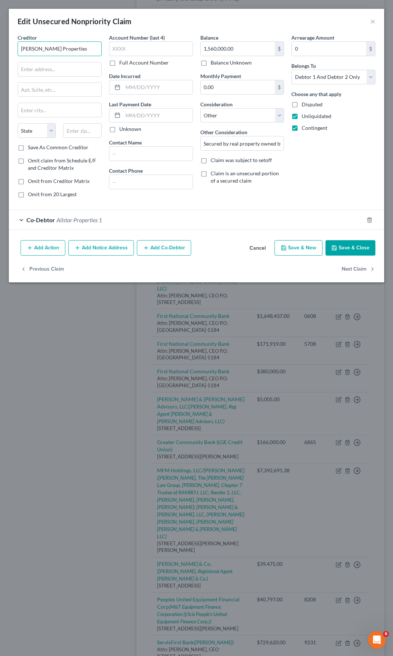
click at [21, 50] on input "[PERSON_NAME] Properties" at bounding box center [60, 48] width 84 height 15
click at [65, 52] on input "[PERSON_NAME] Properties" at bounding box center [60, 48] width 84 height 15
click at [40, 49] on input "[PERSON_NAME] Properties" at bounding box center [60, 48] width 84 height 15
click at [49, 50] on input "[PERSON_NAME] Holding Company, Inc., d/b/a Properties" at bounding box center [60, 48] width 84 height 15
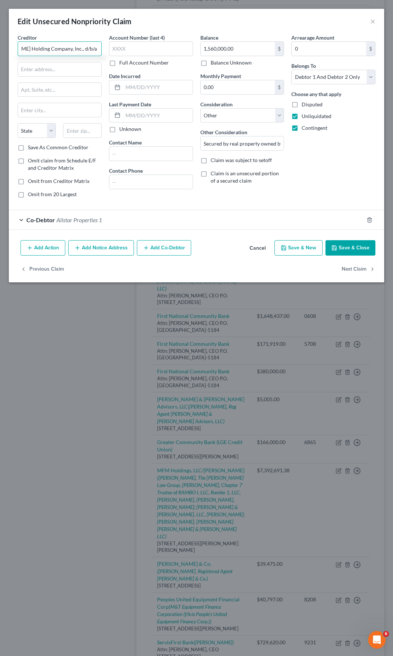
click at [73, 48] on input "[PERSON_NAME] Holding Company, Inc., d/b/a Properties" at bounding box center [60, 48] width 84 height 15
type input "[PERSON_NAME] Holding Company, Inc., d/b/a [PERSON_NAME] Properties"
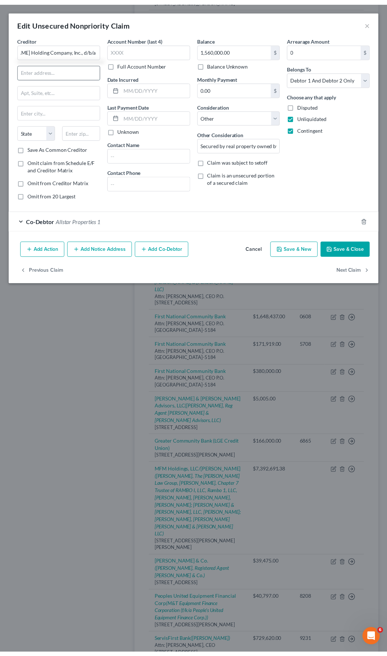
scroll to position [0, 0]
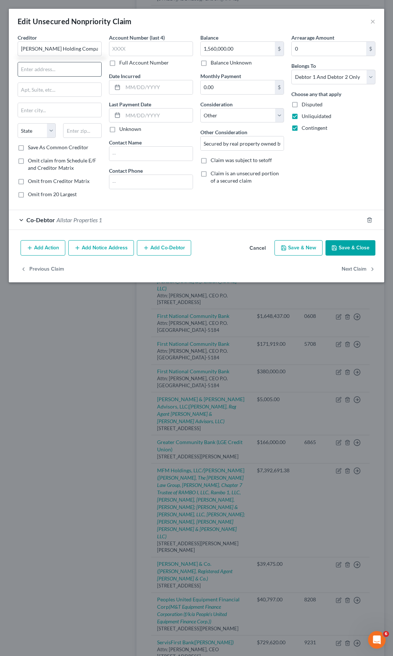
click at [63, 69] on input "text" at bounding box center [59, 69] width 83 height 14
type input "[STREET_ADDRESS]"
click at [56, 106] on input "text" at bounding box center [59, 110] width 83 height 14
type input "[GEOGRAPHIC_DATA]"
click at [50, 128] on select "State [US_STATE] AK AR AZ CA CO CT DE DC [GEOGRAPHIC_DATA] [GEOGRAPHIC_DATA] GU…" at bounding box center [37, 130] width 38 height 15
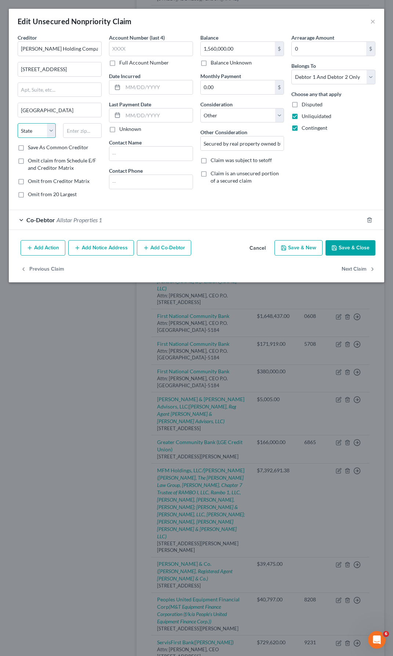
select select "10"
click at [18, 123] on select "State [US_STATE] AK AR AZ CA CO CT DE DC [GEOGRAPHIC_DATA] [GEOGRAPHIC_DATA] GU…" at bounding box center [37, 130] width 38 height 15
click at [74, 133] on input "text" at bounding box center [82, 130] width 38 height 15
type input "2"
type input "30161"
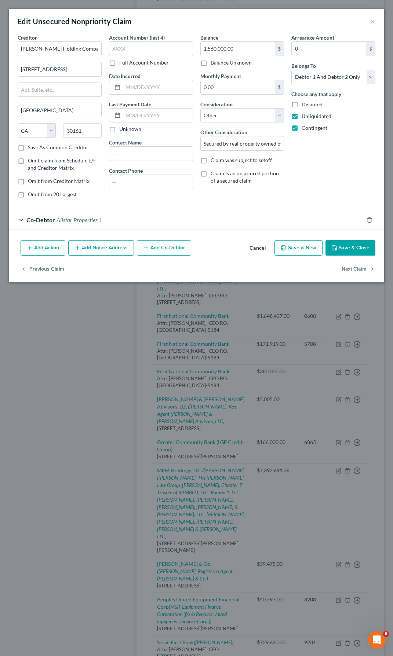
click at [102, 195] on div "Creditor * [PERSON_NAME] Holding Company, Inc., d/b/a [PERSON_NAME] Properties …" at bounding box center [59, 119] width 91 height 170
click at [346, 252] on button "Save & Close" at bounding box center [350, 247] width 50 height 15
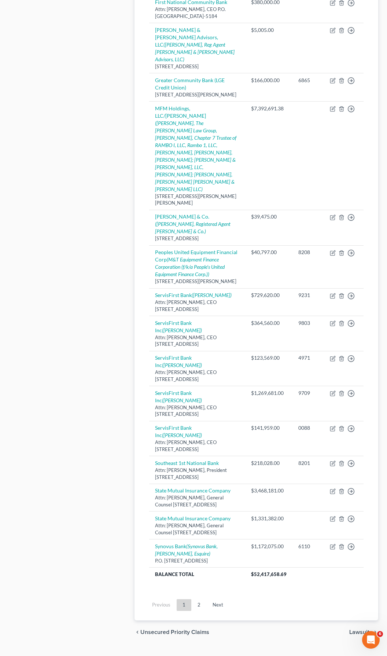
scroll to position [764, 0]
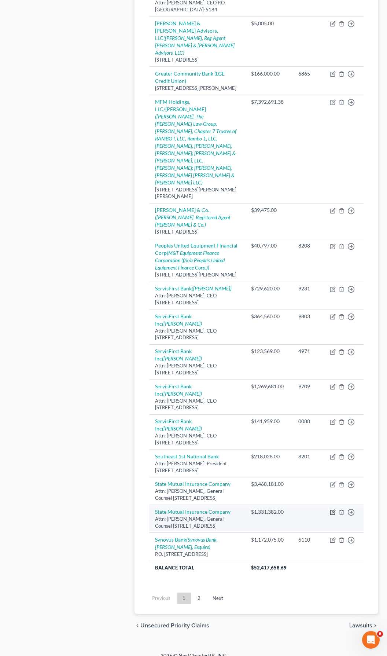
click at [334, 510] on icon "button" at bounding box center [333, 511] width 3 height 3
select select "10"
select select "14"
select select "3"
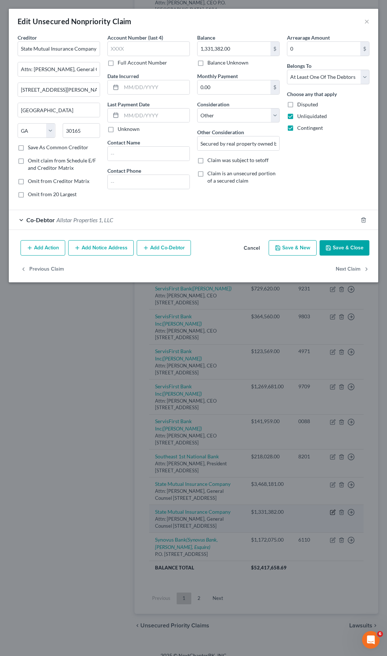
scroll to position [736, 0]
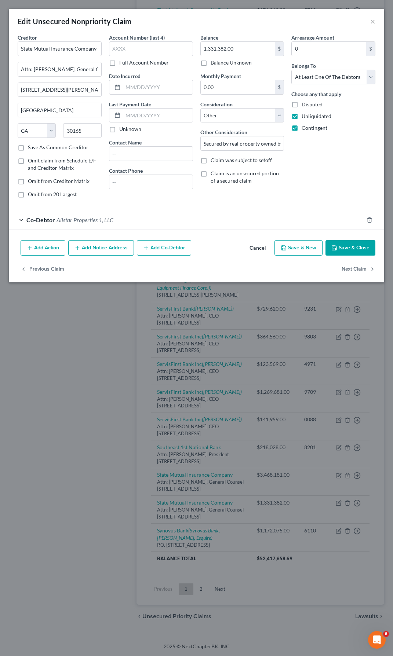
click at [28, 194] on label "Omit from 20 Largest" at bounding box center [52, 194] width 49 height 7
click at [31, 194] on input "Omit from 20 Largest" at bounding box center [33, 193] width 5 height 5
checkbox input "true"
click at [347, 249] on button "Save & Close" at bounding box center [350, 247] width 50 height 15
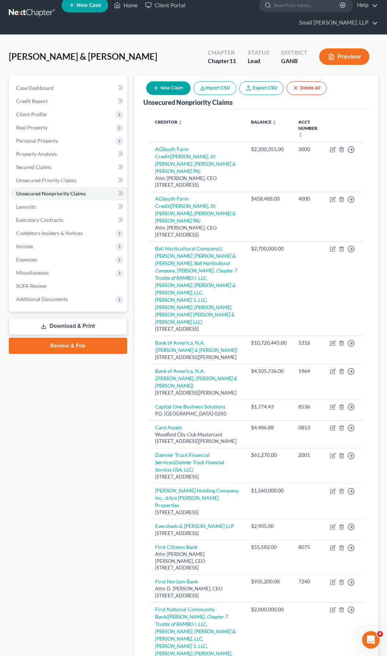
scroll to position [0, 0]
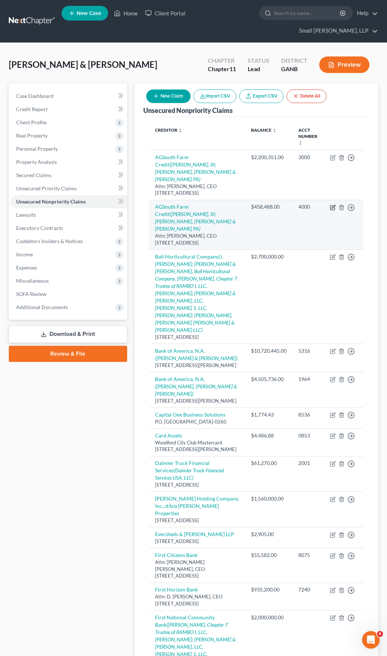
click at [333, 205] on icon "button" at bounding box center [333, 206] width 3 height 3
select select "28"
select select "14"
select select "3"
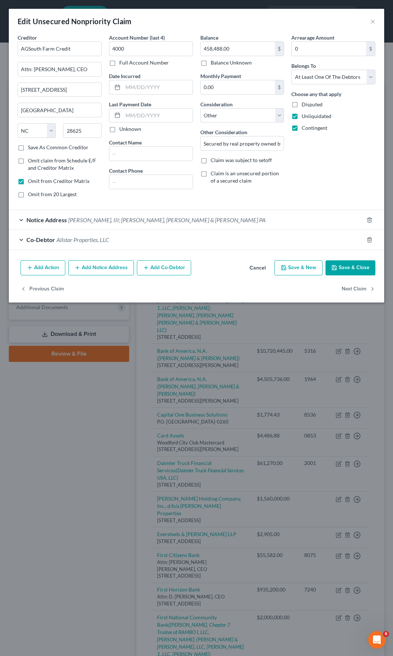
click at [28, 195] on label "Omit from 20 Largest" at bounding box center [52, 194] width 49 height 7
click at [31, 195] on input "Omit from 20 Largest" at bounding box center [33, 193] width 5 height 5
checkbox input "true"
click at [340, 268] on button "Save & Close" at bounding box center [350, 267] width 50 height 15
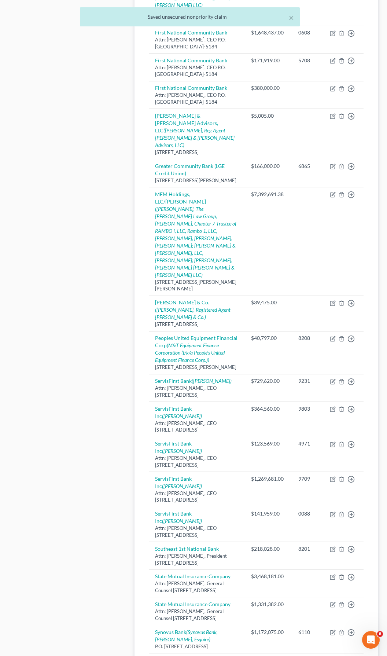
scroll to position [756, 0]
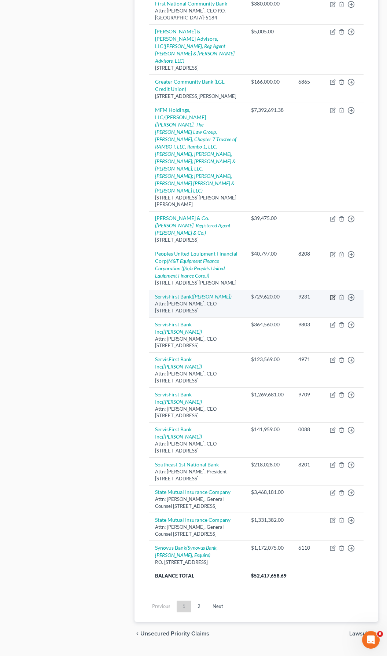
click at [331, 295] on icon "button" at bounding box center [333, 298] width 6 height 6
select select "0"
select select "14"
select select "2"
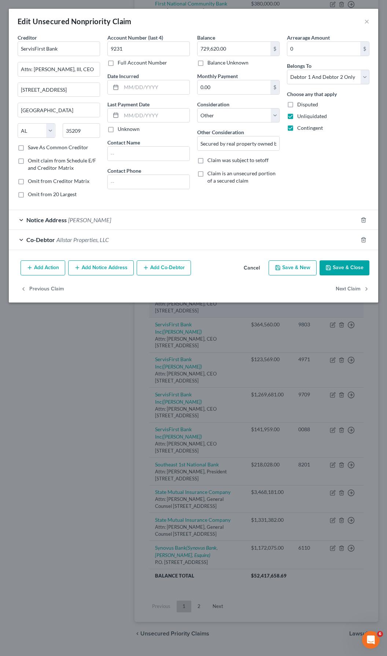
scroll to position [736, 0]
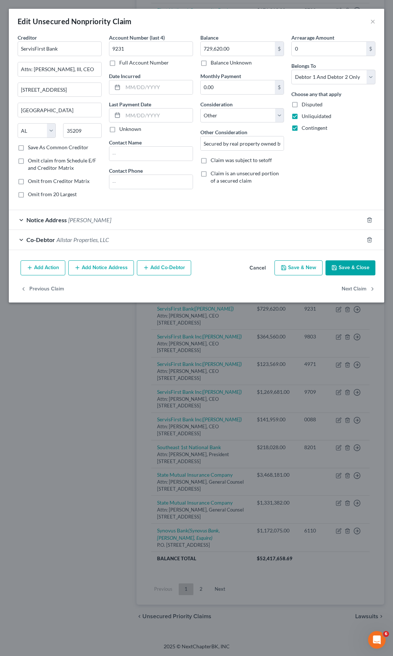
click at [28, 194] on label "Omit from 20 Largest" at bounding box center [52, 194] width 49 height 7
click at [31, 194] on input "Omit from 20 Largest" at bounding box center [33, 193] width 5 height 5
checkbox input "true"
click at [341, 270] on button "Save & Close" at bounding box center [350, 267] width 50 height 15
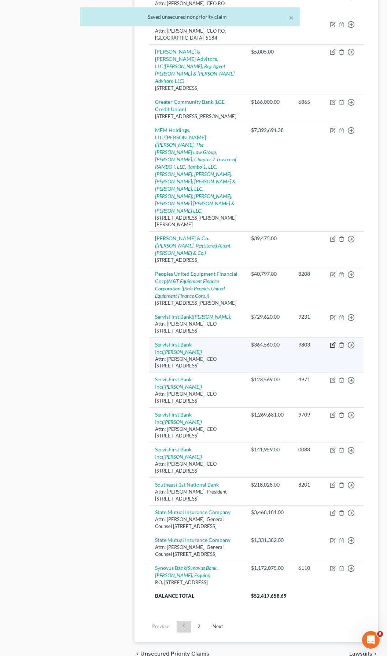
click at [333, 342] on icon "button" at bounding box center [333, 345] width 6 height 6
select select "0"
select select "14"
select select "2"
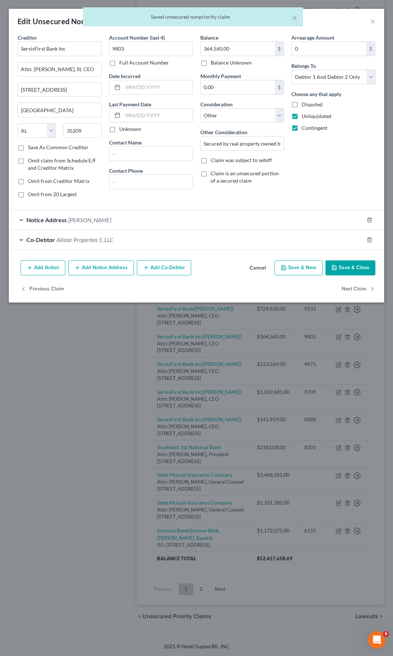
click at [28, 194] on label "Omit from 20 Largest" at bounding box center [52, 194] width 49 height 7
click at [31, 194] on input "Omit from 20 Largest" at bounding box center [33, 193] width 5 height 5
checkbox input "true"
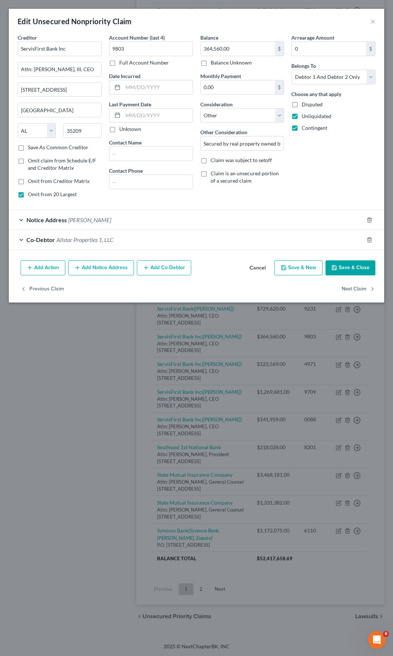
click at [339, 267] on button "Save & Close" at bounding box center [350, 267] width 50 height 15
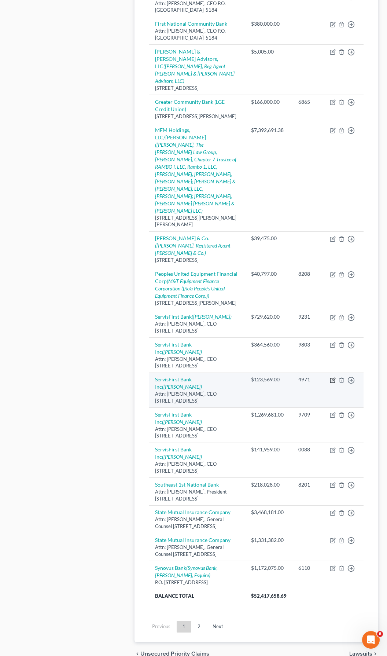
click at [332, 378] on icon "button" at bounding box center [333, 379] width 3 height 3
select select "0"
select select "14"
select select "2"
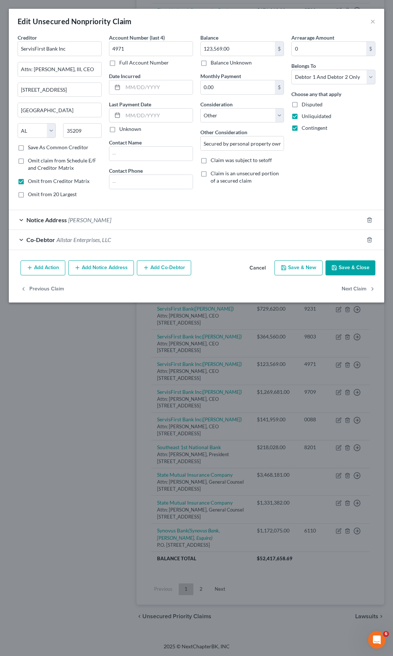
click at [28, 194] on label "Omit from 20 Largest" at bounding box center [52, 194] width 49 height 7
click at [31, 194] on input "Omit from 20 Largest" at bounding box center [33, 193] width 5 height 5
checkbox input "true"
click at [351, 270] on button "Save & Close" at bounding box center [350, 267] width 50 height 15
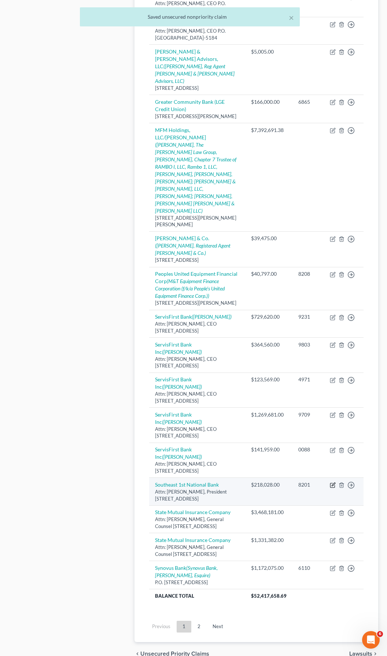
click at [332, 482] on icon "button" at bounding box center [333, 485] width 6 height 6
select select "10"
select select "14"
select select "3"
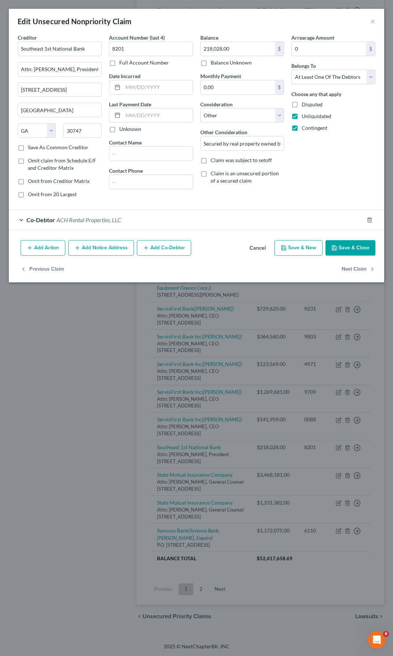
drag, startPoint x: 20, startPoint y: 197, endPoint x: 29, endPoint y: 196, distance: 9.5
click at [28, 196] on label "Omit from 20 Largest" at bounding box center [52, 194] width 49 height 7
click at [31, 196] on input "Omit from 20 Largest" at bounding box center [33, 193] width 5 height 5
checkbox input "true"
click at [349, 251] on button "Save & Close" at bounding box center [350, 247] width 50 height 15
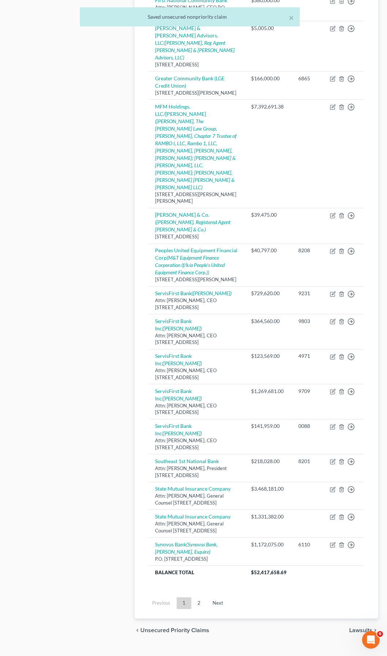
scroll to position [764, 0]
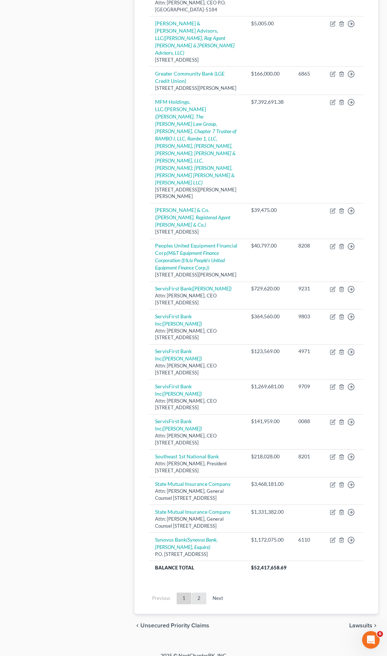
click at [200, 593] on link "2" at bounding box center [199, 599] width 15 height 12
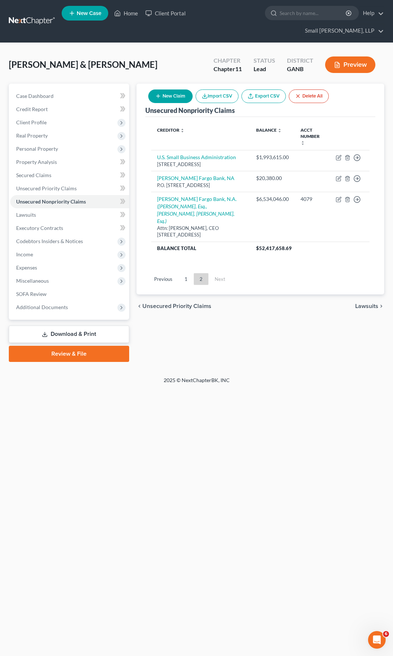
click at [81, 326] on link "Download & Print" at bounding box center [69, 334] width 120 height 17
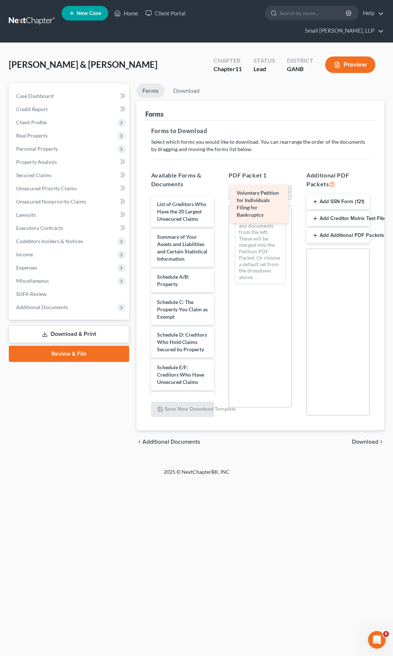
drag, startPoint x: 185, startPoint y: 200, endPoint x: 265, endPoint y: 202, distance: 79.6
click at [220, 202] on div "Voluntary Petition for Individuals Filing for Bankruptcy Voluntary Petition for…" at bounding box center [182, 454] width 75 height 517
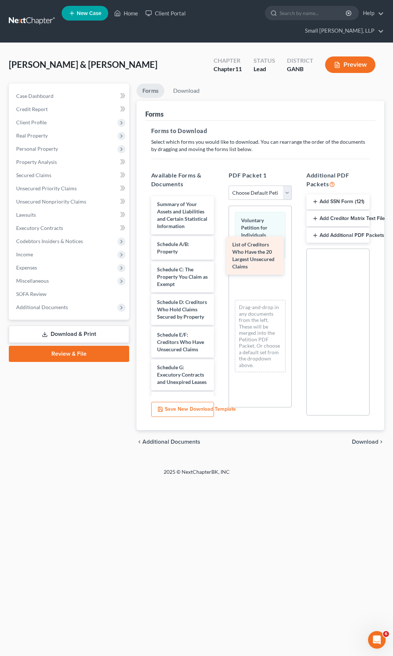
drag, startPoint x: 185, startPoint y: 203, endPoint x: 264, endPoint y: 258, distance: 96.1
click at [220, 258] on div "List of Creditors Who Have the 20 Largest Unsecured Claims List of Creditors Wh…" at bounding box center [182, 438] width 75 height 484
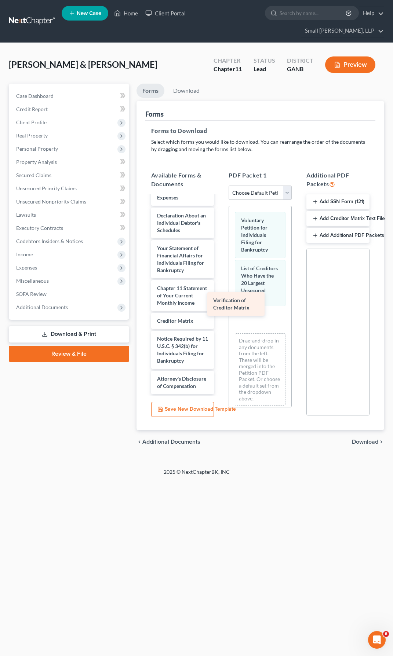
scroll to position [319, 0]
drag, startPoint x: 181, startPoint y: 289, endPoint x: 259, endPoint y: 313, distance: 81.5
click at [220, 313] on div "Verification of Creditor Matrix Summary of Your Assets and Liabilities and Cert…" at bounding box center [182, 165] width 75 height 459
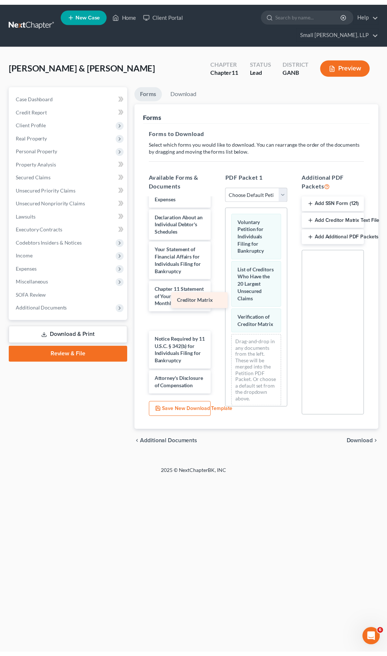
scroll to position [301, 0]
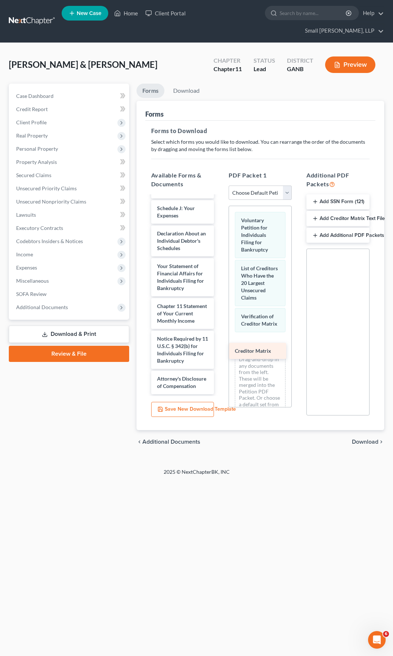
drag, startPoint x: 180, startPoint y: 295, endPoint x: 258, endPoint y: 353, distance: 97.0
click at [220, 353] on div "Creditor Matrix Summary of Your Assets and Liabilities and Certain Statistical …" at bounding box center [182, 174] width 75 height 441
click at [339, 211] on button "Add Creditor Matrix Text File" at bounding box center [337, 218] width 63 height 15
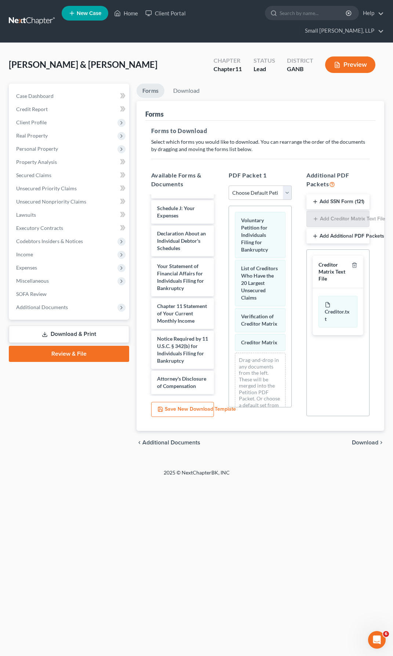
click at [362, 440] on span "Download" at bounding box center [365, 443] width 26 height 6
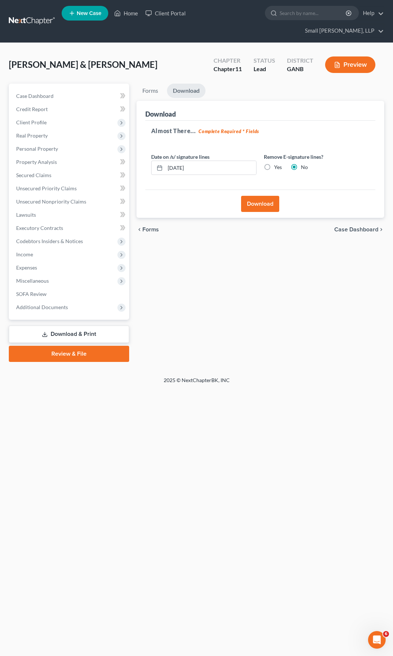
click at [274, 164] on label "Yes" at bounding box center [278, 167] width 8 height 7
click at [277, 164] on input "Yes" at bounding box center [279, 166] width 5 height 5
radio input "true"
radio input "false"
click at [274, 196] on button "Download" at bounding box center [260, 204] width 38 height 16
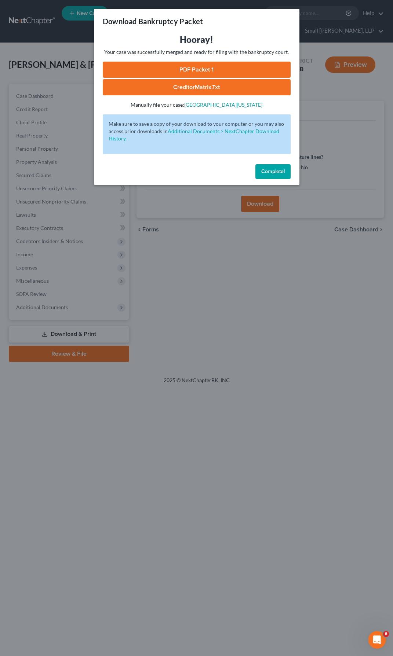
click at [215, 69] on link "PDF Packet 1" at bounding box center [197, 70] width 188 height 16
click at [199, 83] on link "CreditorMatrix.txt" at bounding box center [197, 87] width 188 height 16
click at [275, 175] on button "Complete!" at bounding box center [272, 171] width 35 height 15
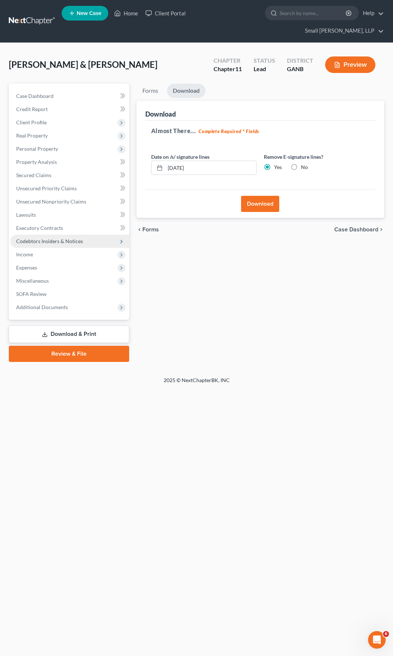
click at [44, 238] on span "Codebtors Insiders & Notices" at bounding box center [49, 241] width 67 height 6
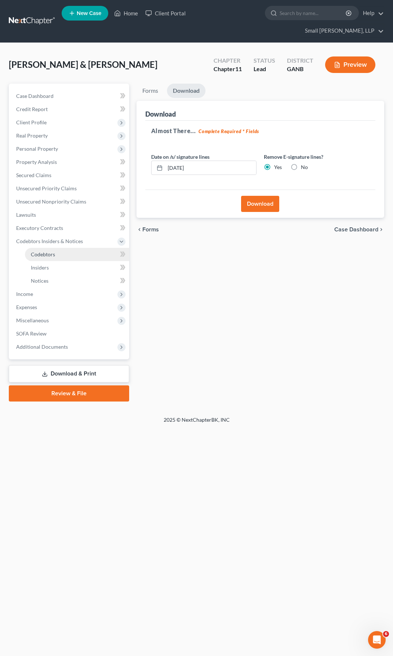
click at [53, 251] on span "Codebtors" at bounding box center [43, 254] width 24 height 6
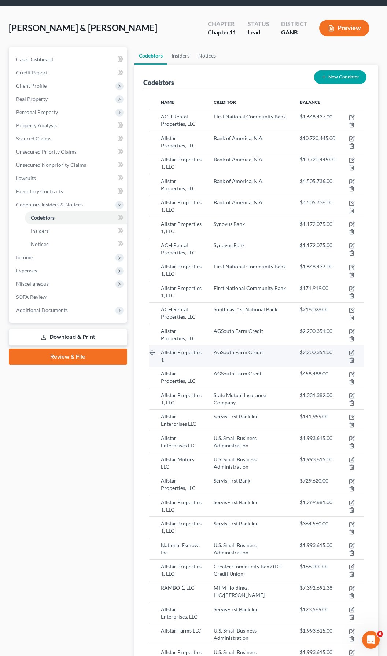
scroll to position [73, 0]
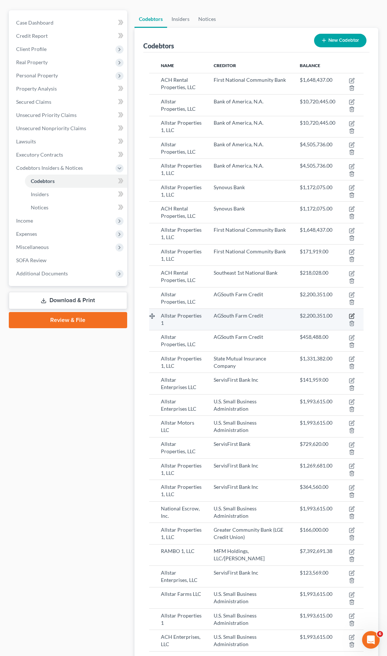
click at [351, 313] on icon "button" at bounding box center [352, 316] width 6 height 6
select select "10"
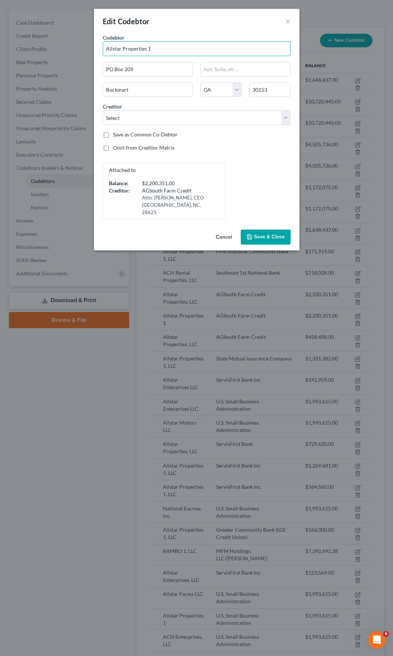
click at [154, 48] on input "Allstar Properties 1" at bounding box center [197, 48] width 188 height 15
type input "Allstar Properties 1, LLC"
click at [268, 234] on span "Save & Close" at bounding box center [269, 237] width 31 height 6
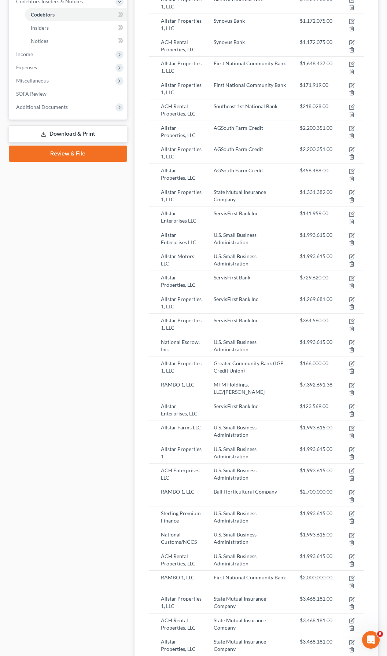
scroll to position [257, 0]
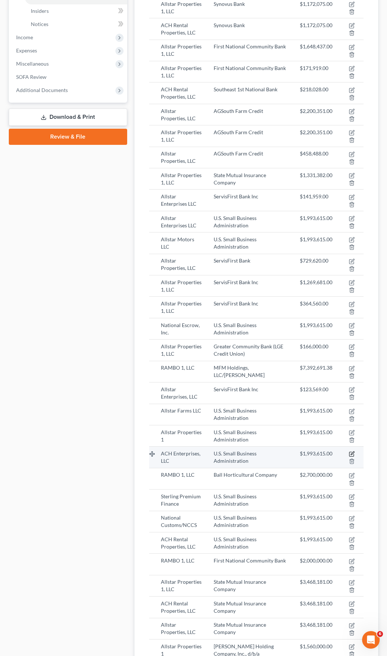
click at [352, 452] on icon "button" at bounding box center [352, 454] width 4 height 4
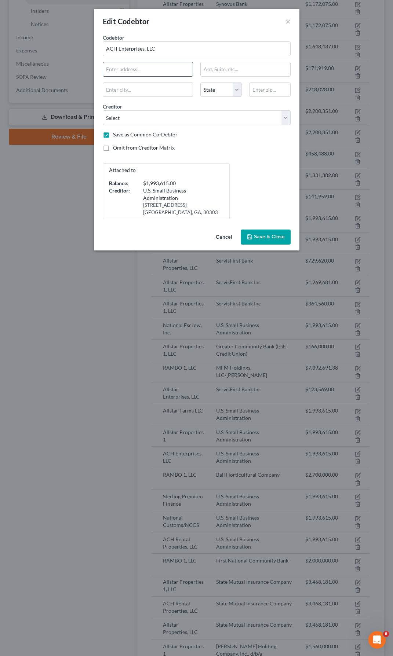
click at [123, 69] on input "text" at bounding box center [148, 69] width 90 height 14
type input "PO Box 209"
click at [245, 63] on input "text" at bounding box center [246, 69] width 90 height 14
type input "Rockmart"
click at [179, 89] on input "text" at bounding box center [148, 90] width 90 height 14
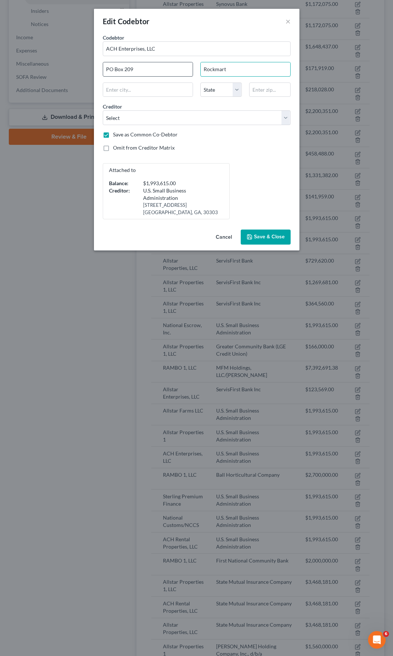
drag, startPoint x: 231, startPoint y: 69, endPoint x: 168, endPoint y: 72, distance: 62.8
click at [170, 67] on div "Codebtor * ACH Enterprises, LLC Codebtor * ACH Enterprises, LLC [GEOGRAPHIC_DAT…" at bounding box center [196, 127] width 195 height 186
click at [138, 86] on input "text" at bounding box center [148, 90] width 90 height 14
type input "P"
type input "Rockmart"
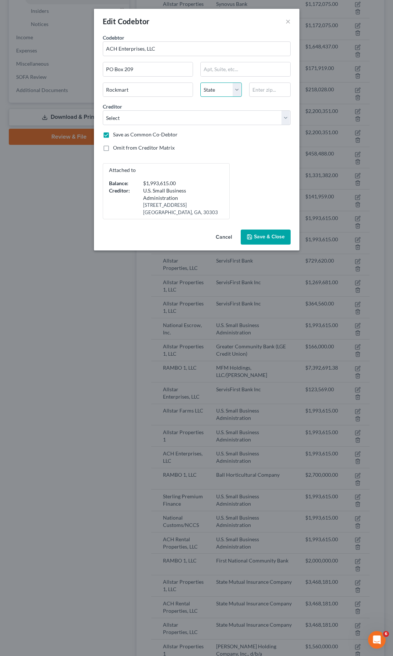
click at [236, 88] on select "State [US_STATE] AK AR AZ CA CO CT DE DC [GEOGRAPHIC_DATA] [GEOGRAPHIC_DATA] GU…" at bounding box center [220, 90] width 41 height 15
select select "10"
click at [200, 83] on select "State [US_STATE] AK AR AZ CA CO CT DE DC [GEOGRAPHIC_DATA] [GEOGRAPHIC_DATA] GU…" at bounding box center [220, 90] width 41 height 15
click at [268, 87] on input "text" at bounding box center [269, 90] width 41 height 15
type input "301"
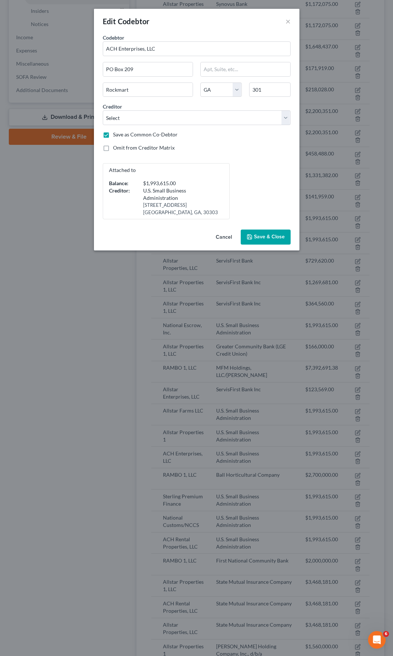
type input "MD"
select select "21"
click at [267, 94] on input "301" at bounding box center [269, 90] width 41 height 15
type input "30153"
type input "Rockmart"
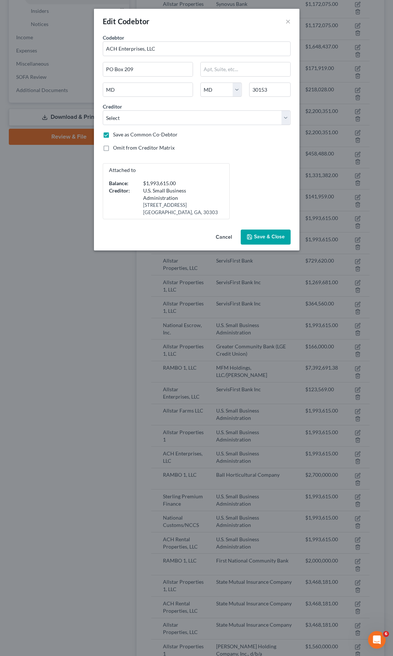
select select "10"
click at [236, 175] on div "Attached to Balance: $1,993,615.00 Creditor: U.S. Small Business Administration…" at bounding box center [196, 191] width 195 height 56
click at [265, 238] on span "Save & Close" at bounding box center [269, 237] width 31 height 6
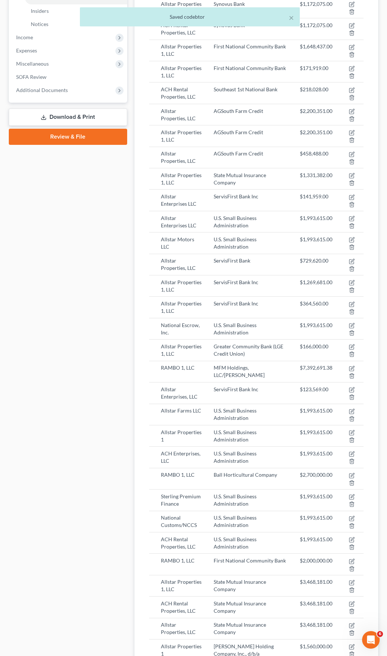
click at [298, 10] on div "× Saved codebtor" at bounding box center [190, 16] width 220 height 19
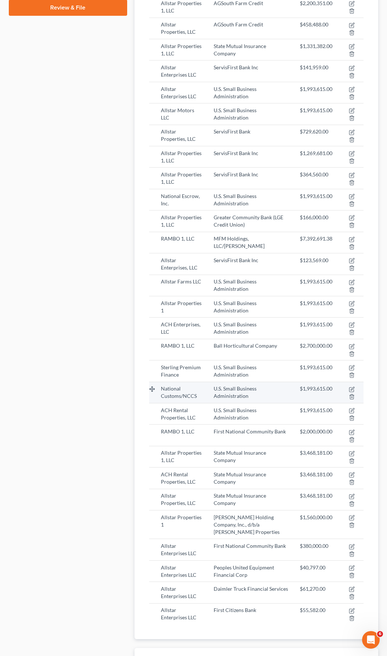
scroll to position [404, 0]
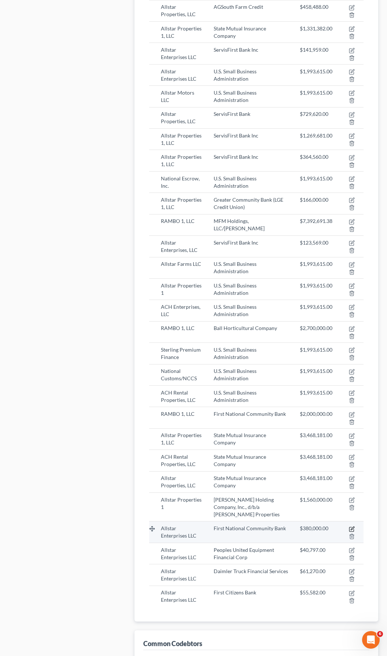
click at [351, 526] on icon "button" at bounding box center [352, 529] width 6 height 6
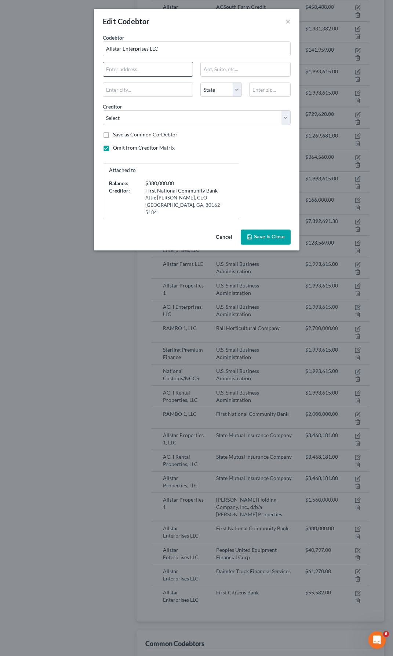
click at [129, 72] on input "text" at bounding box center [148, 69] width 90 height 14
type input "[STREET_ADDRESS]"
click at [222, 72] on input "text" at bounding box center [246, 69] width 90 height 14
type input "Suite 200"
click at [129, 90] on input "text" at bounding box center [148, 90] width 90 height 14
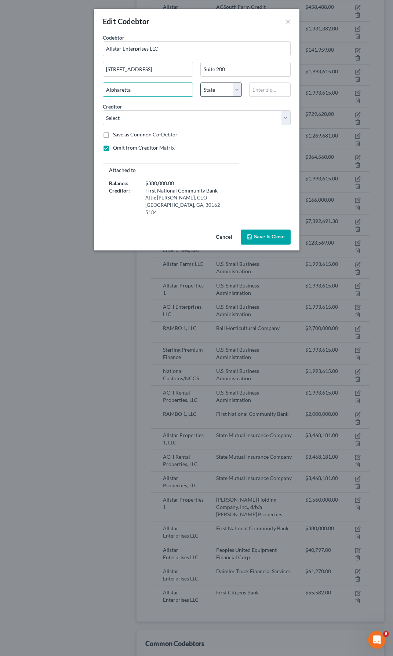
type input "Alpharetta"
click at [241, 91] on select "State [US_STATE] AK AR AZ CA CO CT DE DC [GEOGRAPHIC_DATA] [GEOGRAPHIC_DATA] GU…" at bounding box center [220, 90] width 41 height 15
select select "10"
click at [200, 83] on select "State [US_STATE] AK AR AZ CA CO CT DE DC [GEOGRAPHIC_DATA] [GEOGRAPHIC_DATA] GU…" at bounding box center [220, 90] width 41 height 15
click at [261, 91] on input "text" at bounding box center [269, 90] width 41 height 15
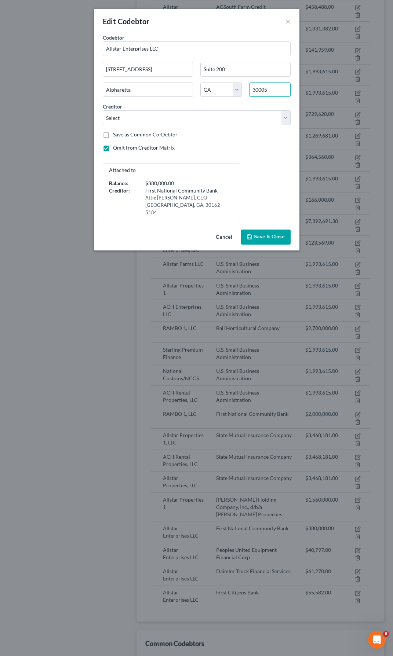
type input "30005"
click at [278, 236] on span "Save & Close" at bounding box center [269, 237] width 31 height 6
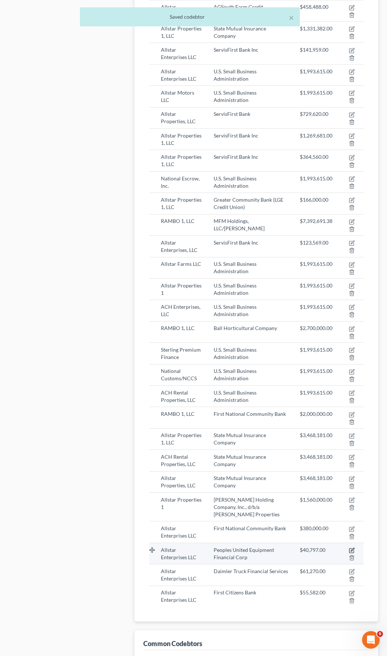
click at [353, 548] on icon "button" at bounding box center [352, 551] width 6 height 6
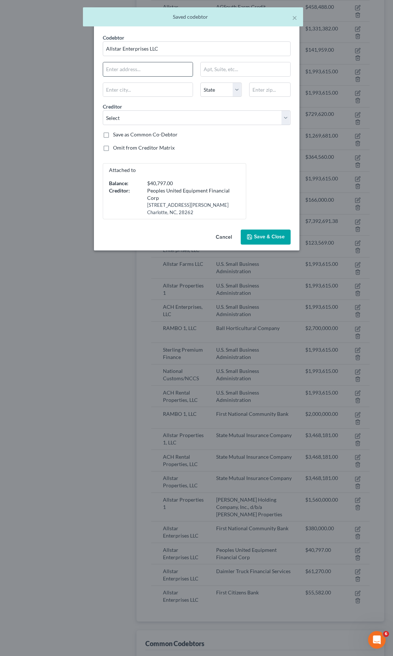
click at [123, 73] on input "text" at bounding box center [148, 69] width 90 height 14
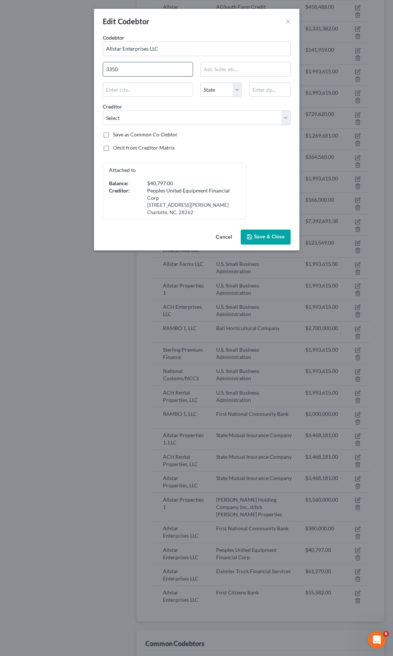
click at [131, 67] on input "3350" at bounding box center [148, 69] width 90 height 14
type input "[STREET_ADDRESS]"
click at [220, 72] on input "text" at bounding box center [246, 69] width 90 height 14
type input "Suite 200"
click at [164, 88] on input "text" at bounding box center [148, 90] width 90 height 14
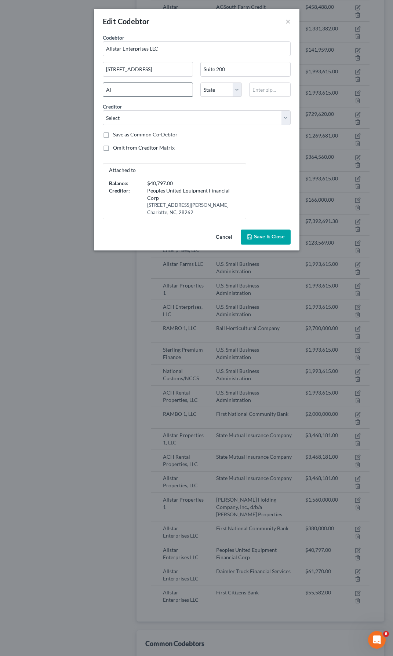
type input "Alpharetta"
click at [235, 92] on select "State [US_STATE] AK AR AZ CA CO CT DE DC [GEOGRAPHIC_DATA] [GEOGRAPHIC_DATA] GU…" at bounding box center [220, 90] width 41 height 15
select select "10"
click at [200, 83] on select "State [US_STATE] AK AR AZ CA CO CT DE DC [GEOGRAPHIC_DATA] [GEOGRAPHIC_DATA] GU…" at bounding box center [220, 90] width 41 height 15
click at [264, 91] on input "text" at bounding box center [269, 90] width 41 height 15
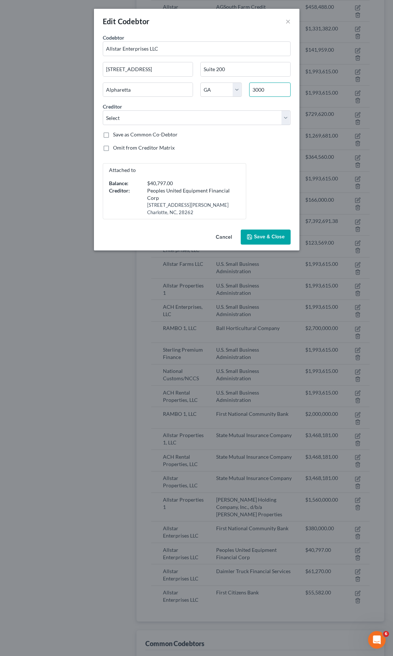
type input "30005"
click at [280, 239] on span "Save & Close" at bounding box center [269, 237] width 31 height 6
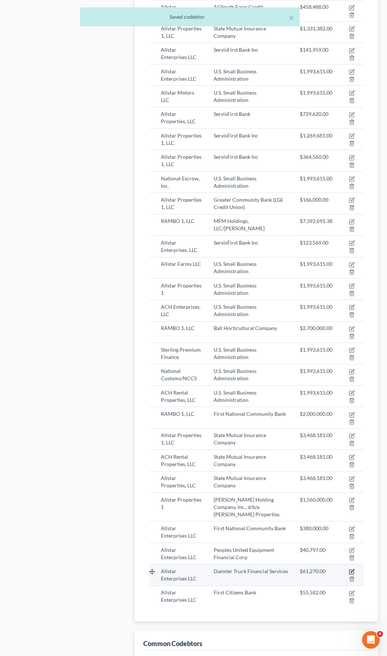
click at [351, 569] on icon "button" at bounding box center [352, 572] width 6 height 6
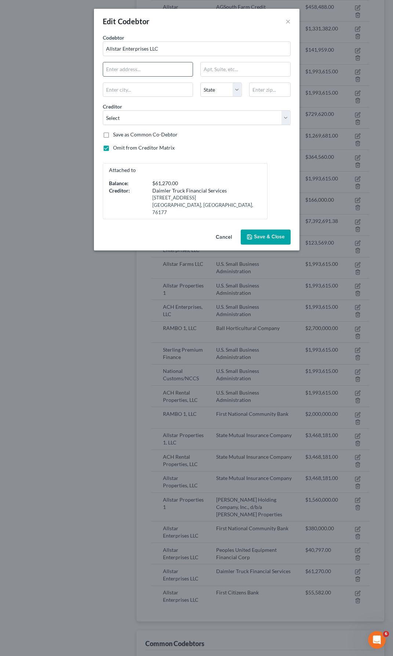
click at [128, 66] on input "text" at bounding box center [148, 69] width 90 height 14
type input "[STREET_ADDRESS]"
click at [244, 70] on input "text" at bounding box center [246, 69] width 90 height 14
click at [242, 70] on input "text" at bounding box center [246, 69] width 90 height 14
type input "Suite 200"
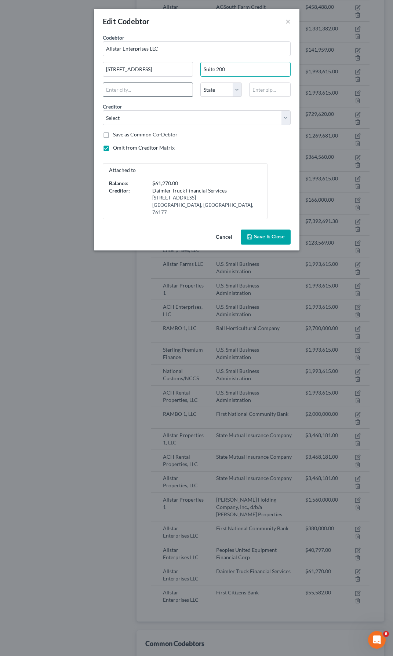
click at [158, 88] on input "text" at bounding box center [148, 90] width 90 height 14
click at [143, 95] on input "text" at bounding box center [148, 90] width 90 height 14
type input "Alpharetta"
click at [238, 91] on select "State [US_STATE] AK AR AZ CA CO CT DE DC [GEOGRAPHIC_DATA] [GEOGRAPHIC_DATA] GU…" at bounding box center [220, 90] width 41 height 15
select select "10"
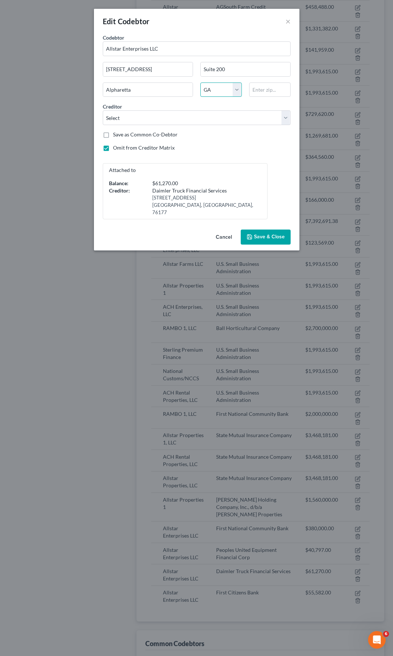
click at [200, 83] on select "State [US_STATE] AK AR AZ CA CO CT DE DC [GEOGRAPHIC_DATA] [GEOGRAPHIC_DATA] GU…" at bounding box center [220, 90] width 41 height 15
click at [257, 92] on input "text" at bounding box center [269, 90] width 41 height 15
type input "30005"
click at [266, 236] on span "Save & Close" at bounding box center [269, 237] width 31 height 6
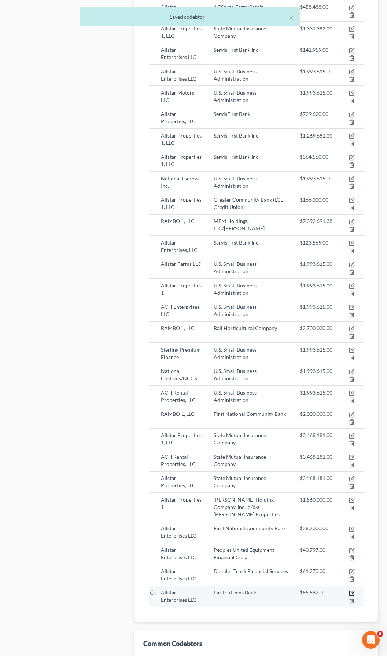
click at [351, 591] on icon "button" at bounding box center [352, 592] width 3 height 3
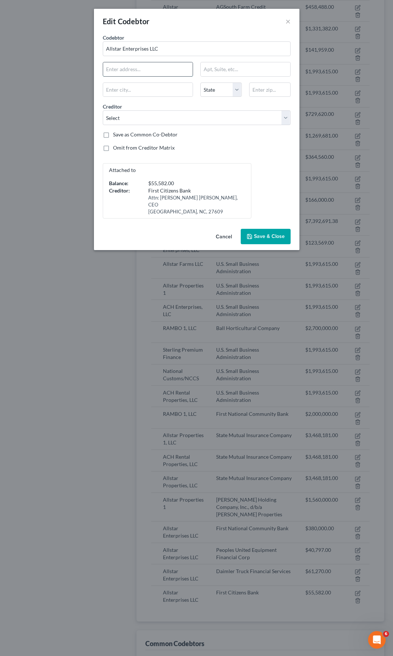
click at [130, 63] on input "text" at bounding box center [148, 69] width 90 height 14
type input "[STREET_ADDRESS]"
click at [219, 73] on input "text" at bounding box center [246, 69] width 90 height 14
type input "Suite 200"
click at [169, 91] on input "text" at bounding box center [148, 90] width 90 height 14
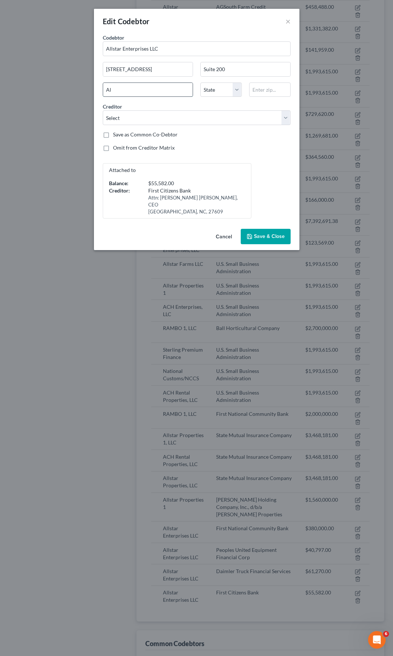
type input "Alpharetta"
click at [236, 90] on select "State [US_STATE] AK AR AZ CA CO CT DE DC [GEOGRAPHIC_DATA] [GEOGRAPHIC_DATA] GU…" at bounding box center [220, 90] width 41 height 15
select select "10"
click at [200, 83] on select "State [US_STATE] AK AR AZ CA CO CT DE DC [GEOGRAPHIC_DATA] [GEOGRAPHIC_DATA] GU…" at bounding box center [220, 90] width 41 height 15
click at [259, 93] on input "text" at bounding box center [269, 90] width 41 height 15
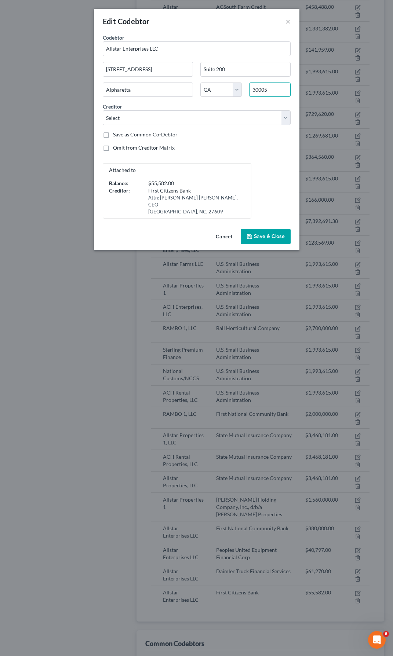
type input "30005"
click at [271, 233] on span "Save & Close" at bounding box center [269, 236] width 31 height 6
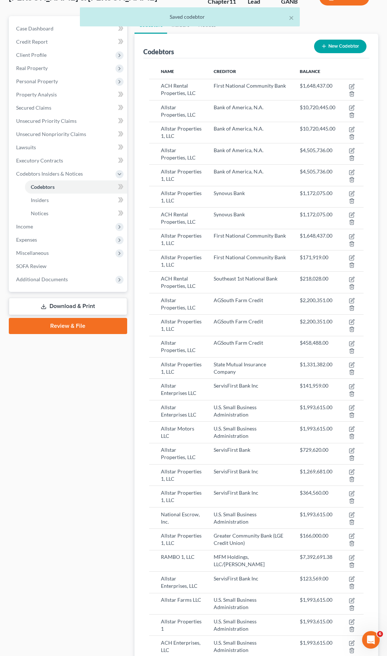
scroll to position [0, 0]
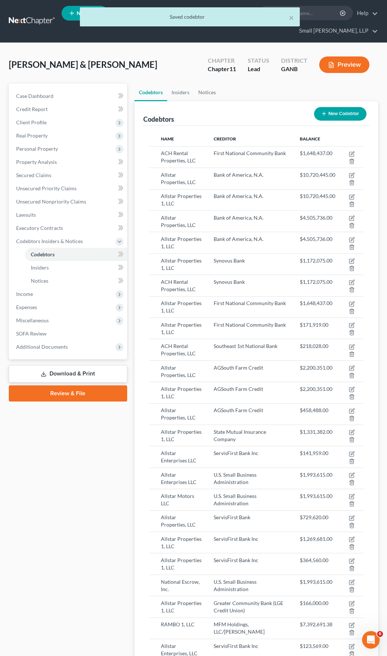
click at [66, 365] on link "Download & Print" at bounding box center [68, 373] width 118 height 17
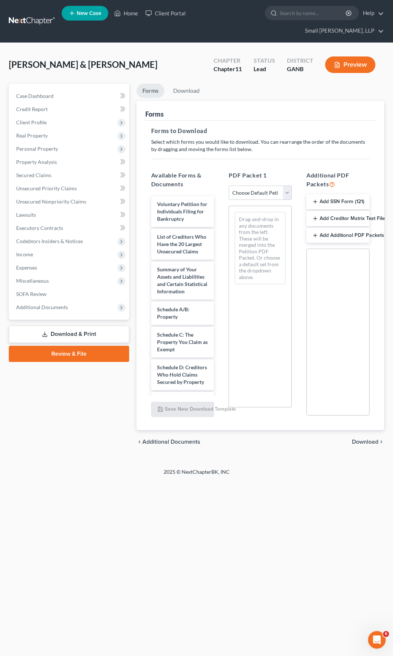
click at [337, 211] on button "Add Creditor Matrix Text File" at bounding box center [337, 218] width 63 height 15
click at [369, 440] on span "Download" at bounding box center [365, 443] width 26 height 6
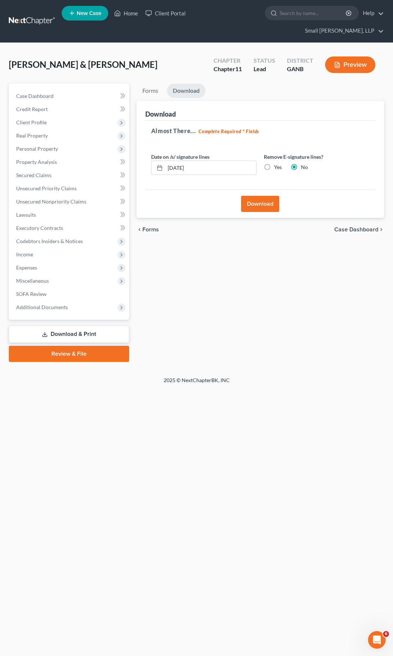
click at [257, 196] on button "Download" at bounding box center [260, 204] width 38 height 16
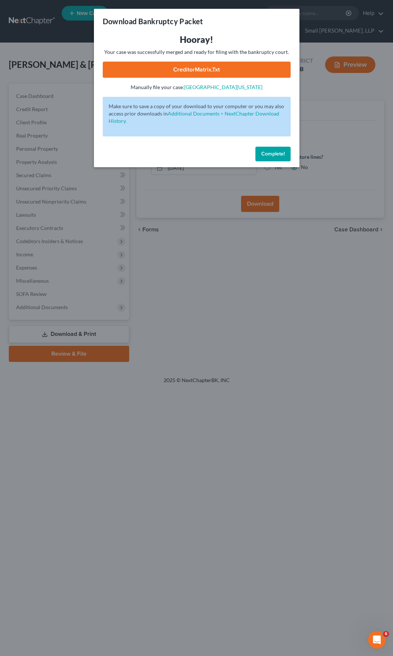
click at [194, 71] on link "CreditorMatrix.txt" at bounding box center [197, 70] width 188 height 16
click at [264, 153] on span "Complete!" at bounding box center [272, 154] width 23 height 6
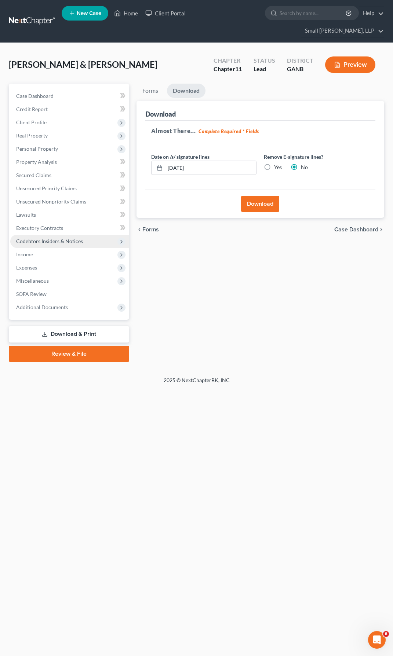
click at [36, 238] on span "Codebtors Insiders & Notices" at bounding box center [49, 241] width 67 height 6
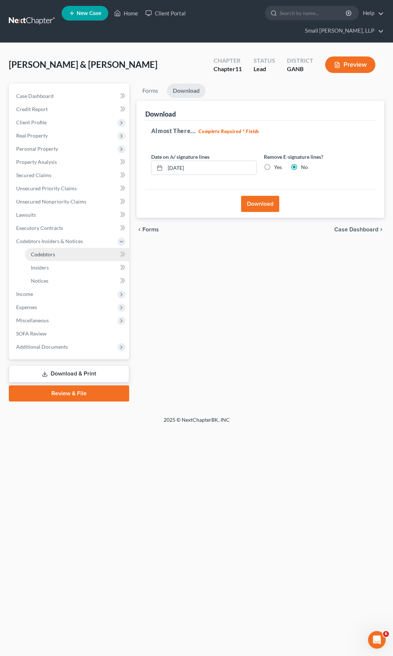
click at [38, 251] on span "Codebtors" at bounding box center [43, 254] width 24 height 6
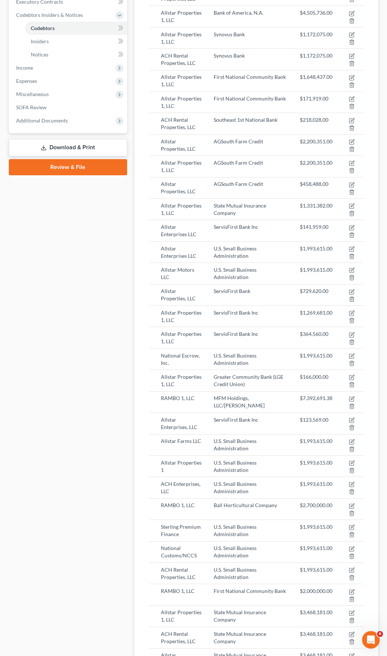
scroll to position [230, 0]
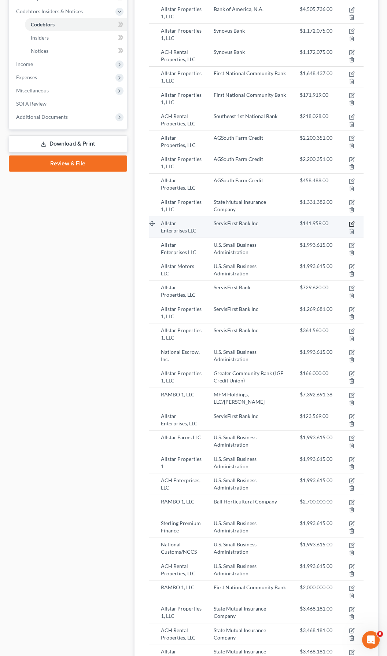
click at [350, 221] on icon "button" at bounding box center [352, 224] width 6 height 6
select select "10"
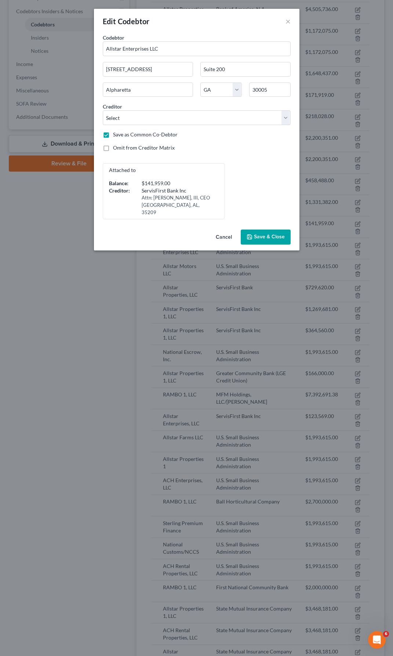
click at [271, 237] on span "Save & Close" at bounding box center [269, 237] width 31 height 6
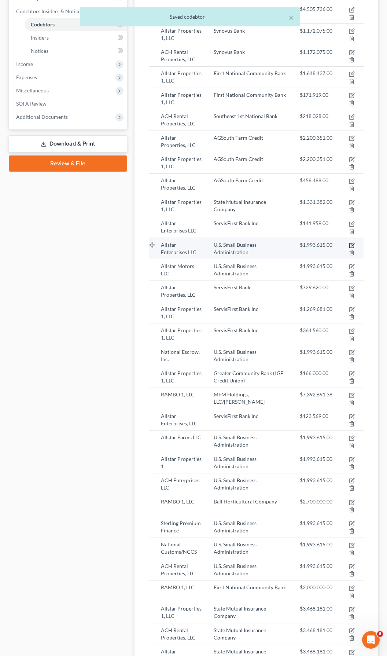
click at [353, 242] on icon "button" at bounding box center [352, 245] width 6 height 6
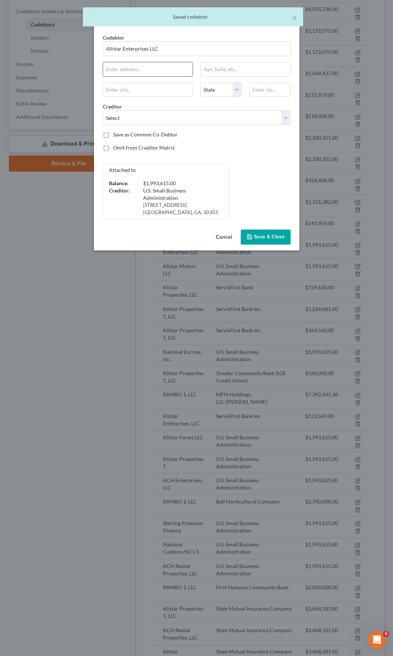
click at [140, 69] on input "text" at bounding box center [148, 69] width 90 height 14
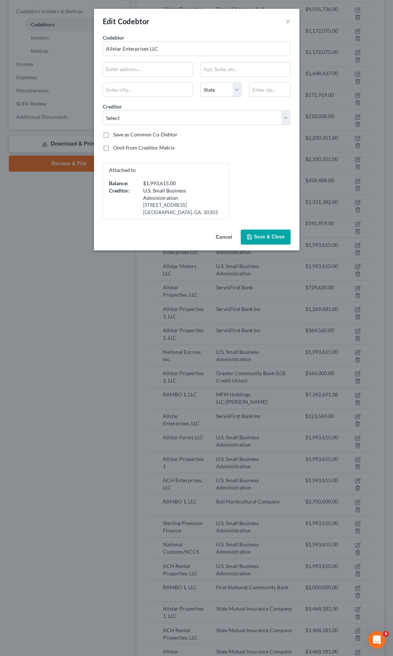
click at [113, 148] on label "Omit from Creditor Matrix" at bounding box center [144, 147] width 62 height 7
click at [116, 148] on input "Omit from Creditor Matrix" at bounding box center [118, 146] width 5 height 5
checkbox input "true"
click at [260, 241] on button "Save & Close" at bounding box center [266, 237] width 50 height 15
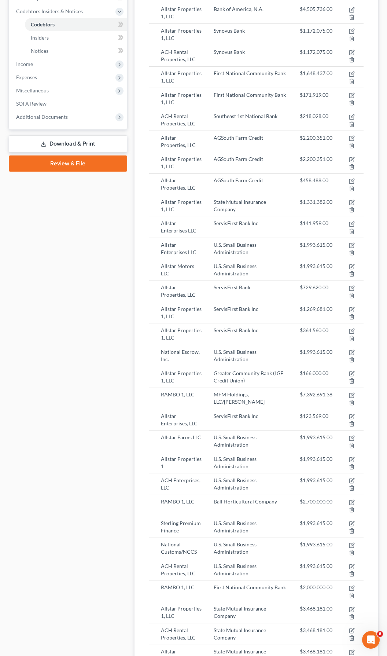
click at [70, 135] on link "Download & Print" at bounding box center [68, 143] width 118 height 17
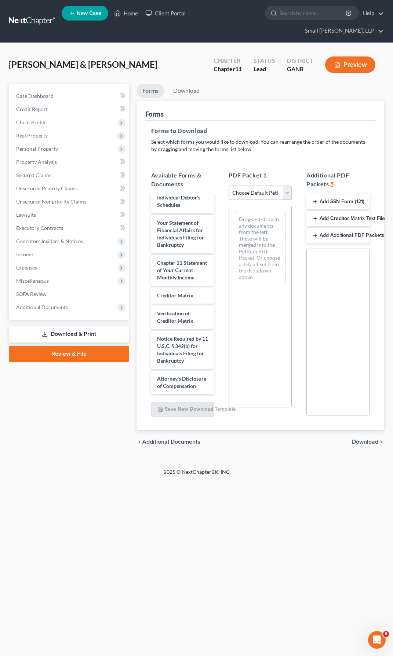
scroll to position [394, 0]
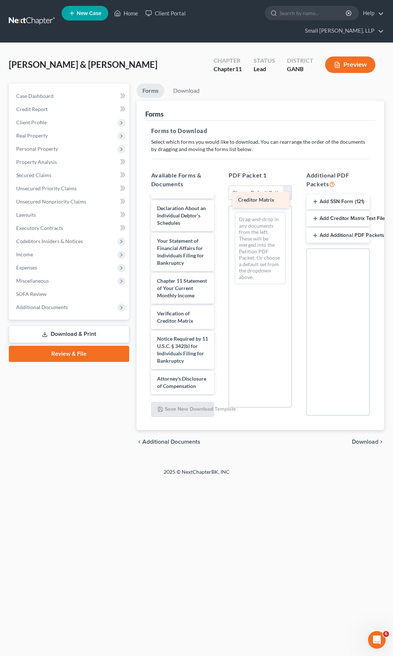
drag, startPoint x: 170, startPoint y: 302, endPoint x: 251, endPoint y: 204, distance: 127.4
click at [220, 204] on div "Creditor Matrix Voluntary Petition for Individuals Filing for Bankruptcy List o…" at bounding box center [182, 128] width 75 height 531
click at [373, 439] on span "Download" at bounding box center [365, 442] width 26 height 6
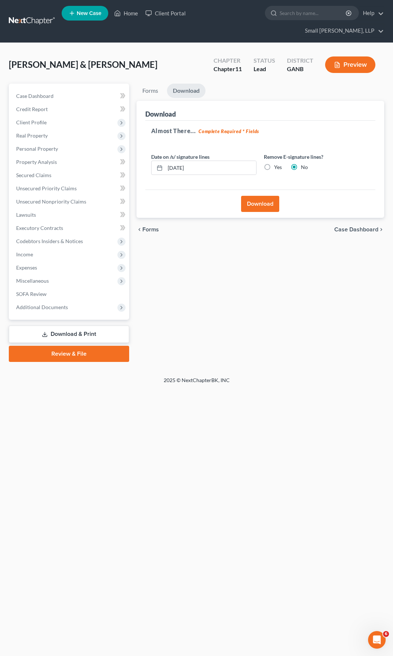
click at [274, 164] on label "Yes" at bounding box center [278, 167] width 8 height 7
click at [277, 164] on input "Yes" at bounding box center [279, 166] width 5 height 5
radio input "true"
radio input "false"
click at [265, 196] on button "Download" at bounding box center [260, 204] width 38 height 16
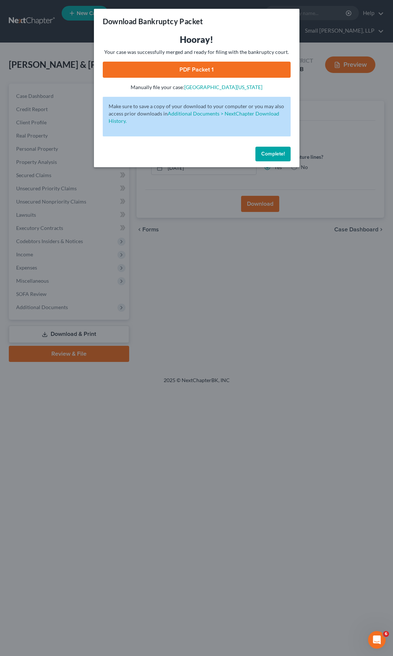
click at [193, 72] on link "PDF Packet 1" at bounding box center [197, 70] width 188 height 16
click at [276, 158] on button "Complete!" at bounding box center [272, 154] width 35 height 15
